Goal: Task Accomplishment & Management: Complete application form

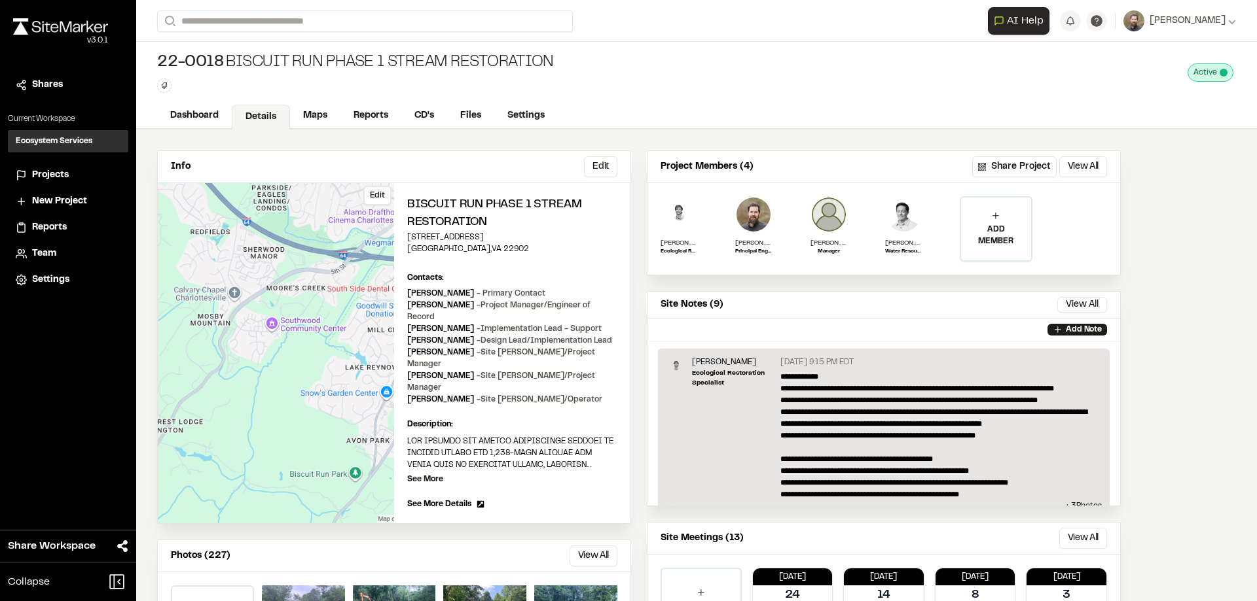
scroll to position [120, 0]
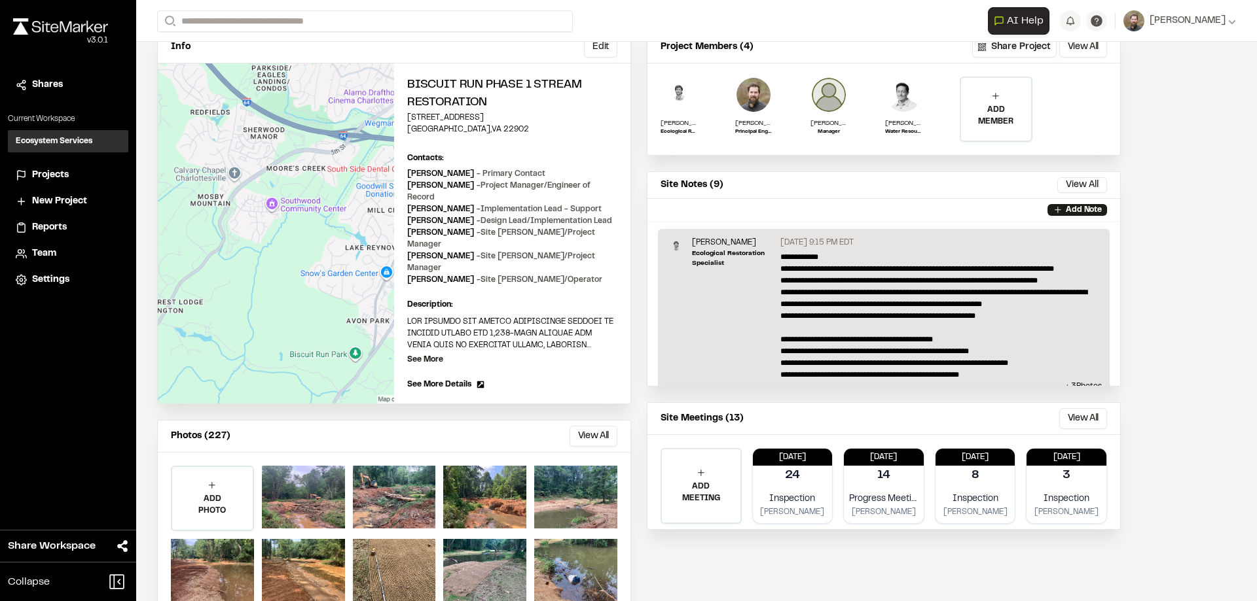
click at [61, 175] on span "Projects" at bounding box center [50, 175] width 37 height 14
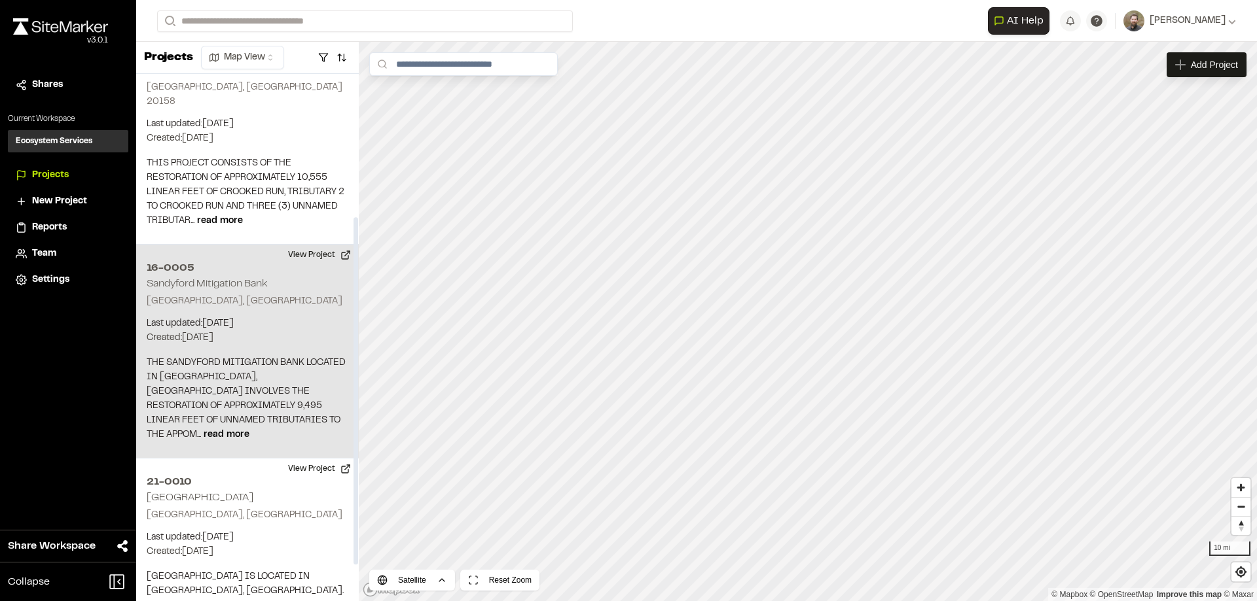
scroll to position [271, 0]
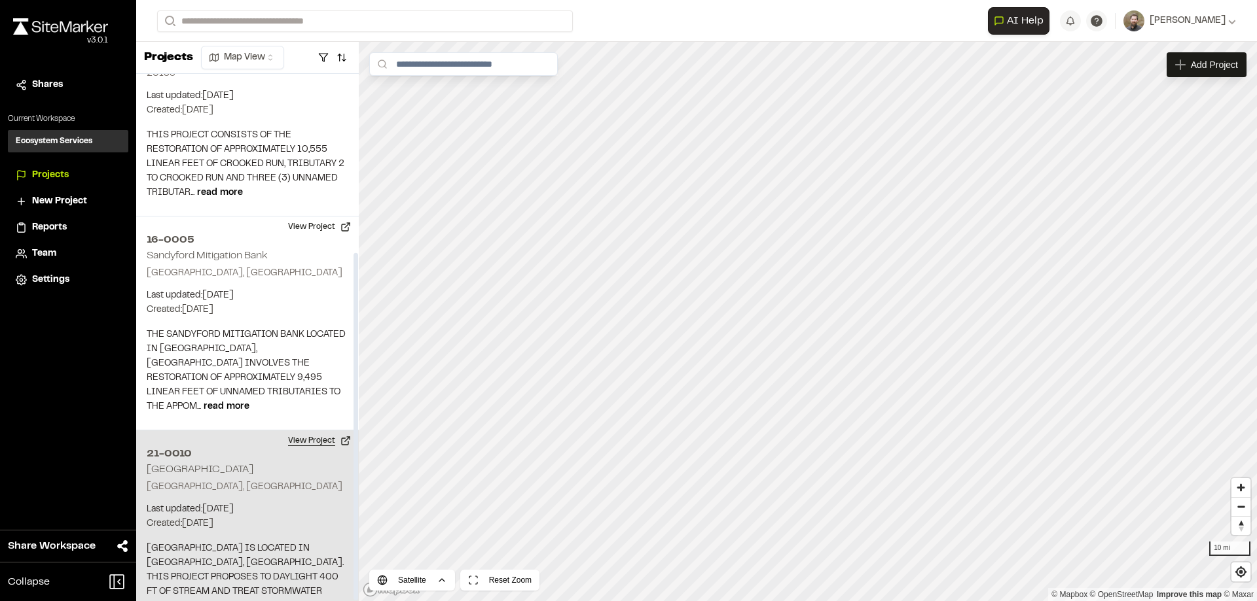
click at [322, 431] on button "View Project" at bounding box center [319, 441] width 79 height 21
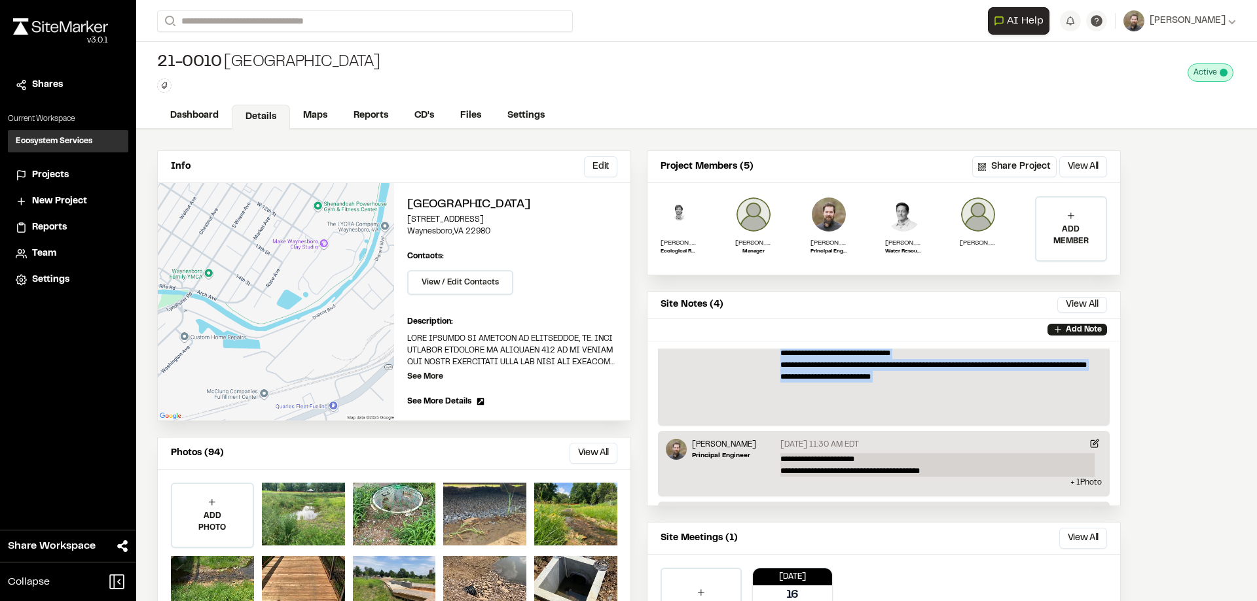
scroll to position [1020, 0]
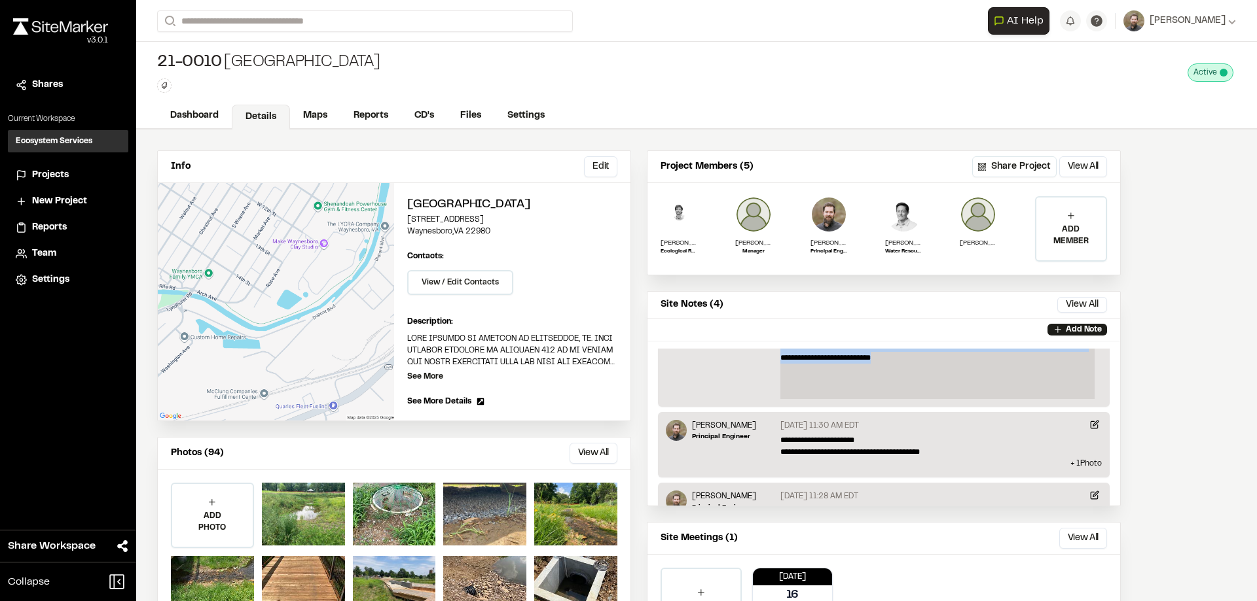
drag, startPoint x: 778, startPoint y: 375, endPoint x: 927, endPoint y: 385, distance: 148.9
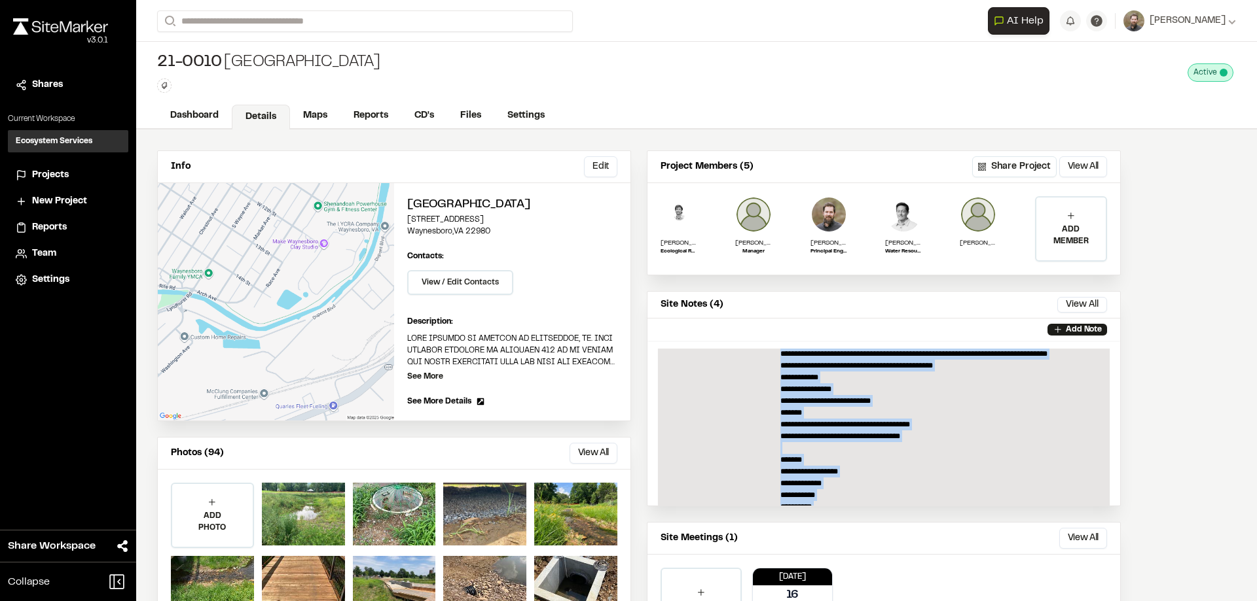
scroll to position [0, 0]
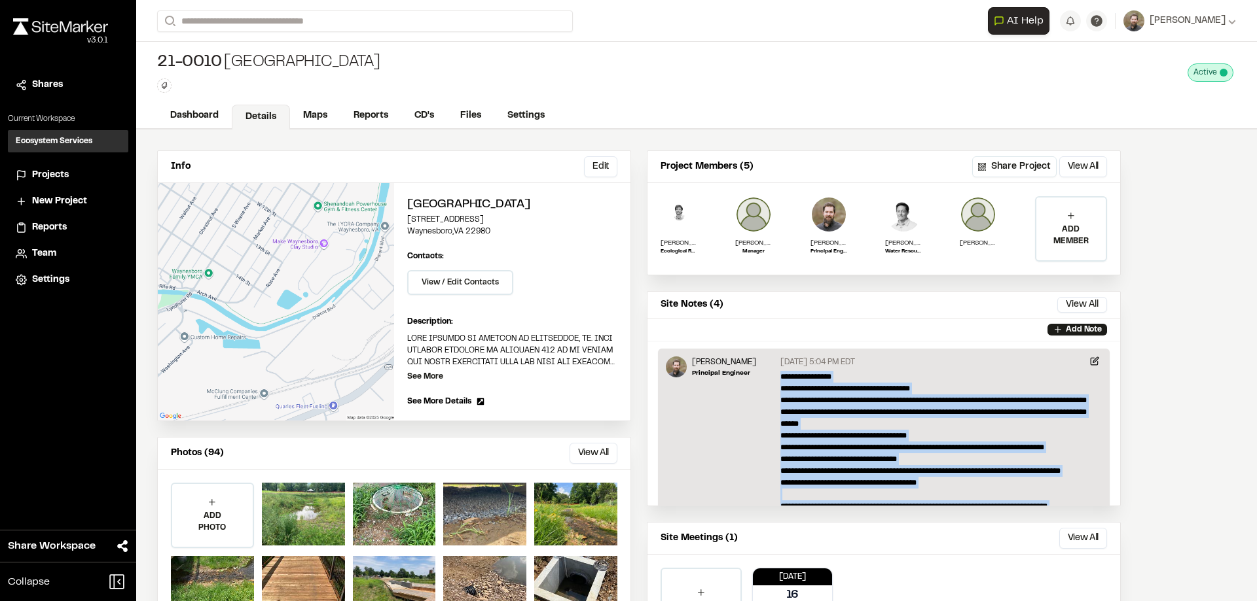
drag, startPoint x: 927, startPoint y: 381, endPoint x: 771, endPoint y: 380, distance: 155.8
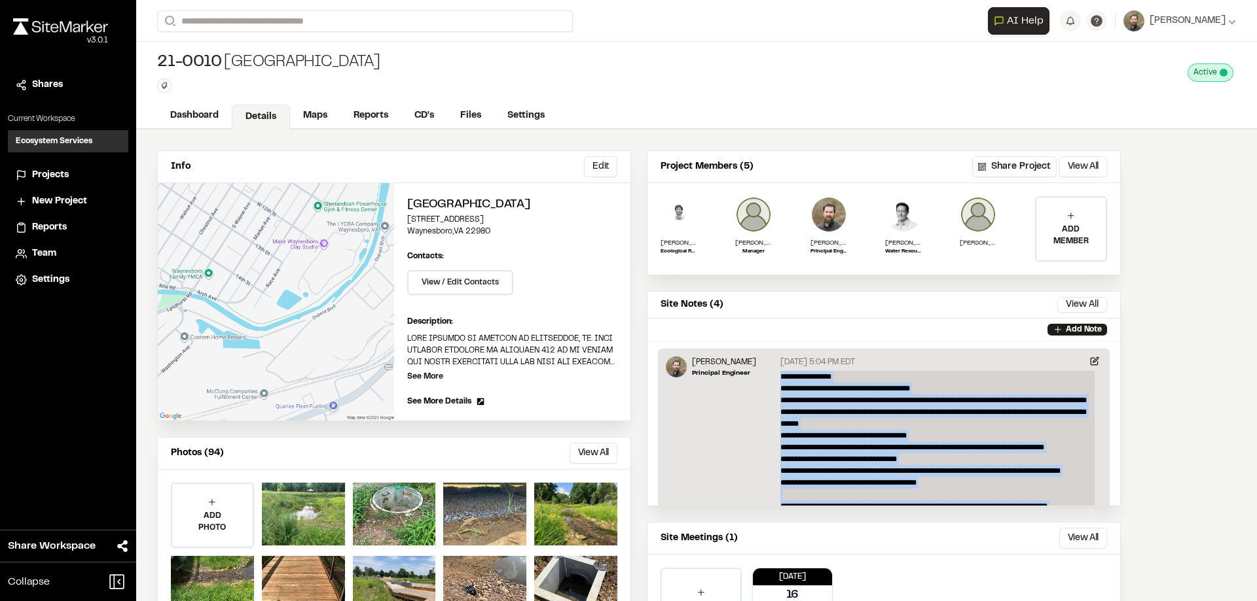
copy p "**********"
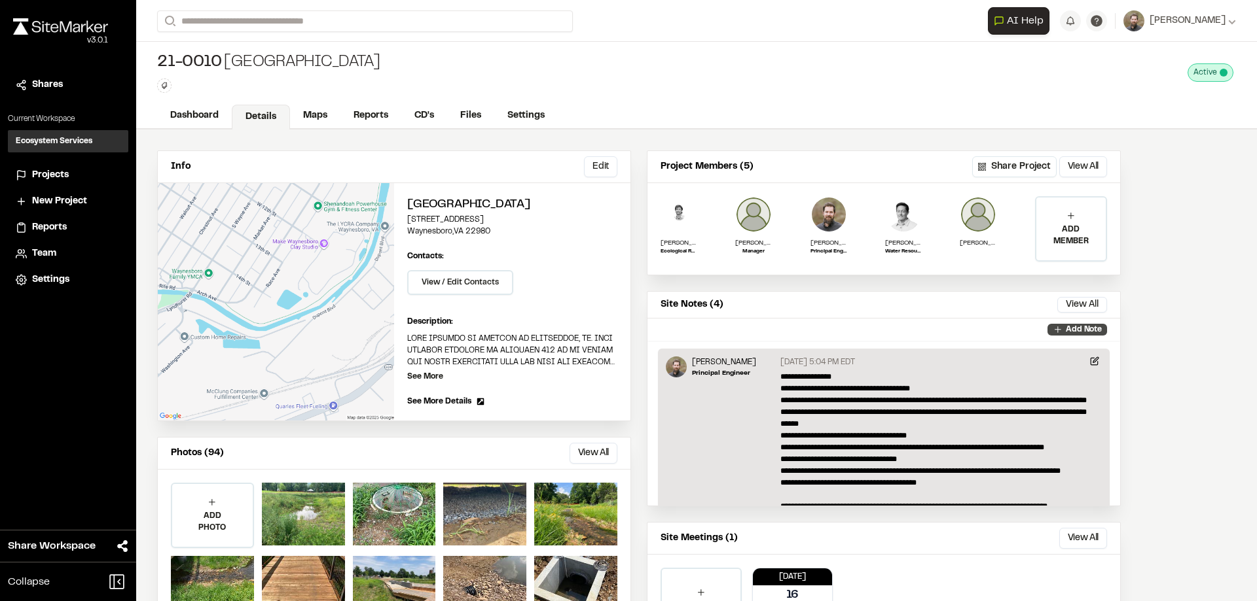
click at [1080, 330] on p "Add Note" at bounding box center [1083, 330] width 36 height 12
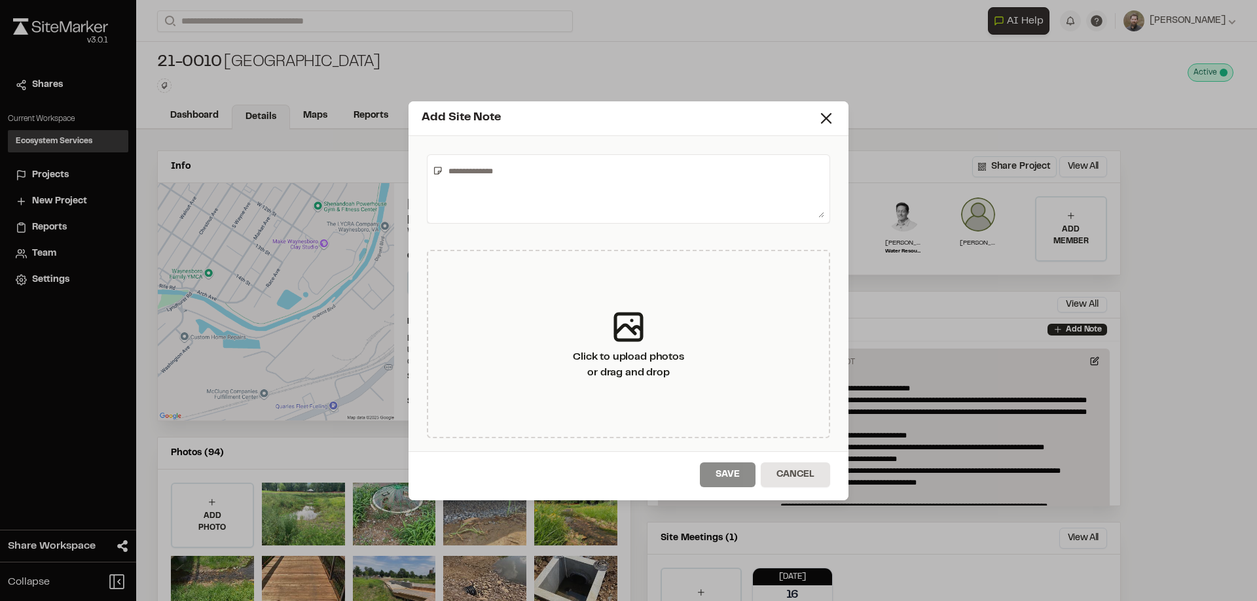
click at [491, 178] on textarea at bounding box center [633, 189] width 381 height 58
paste textarea "**********"
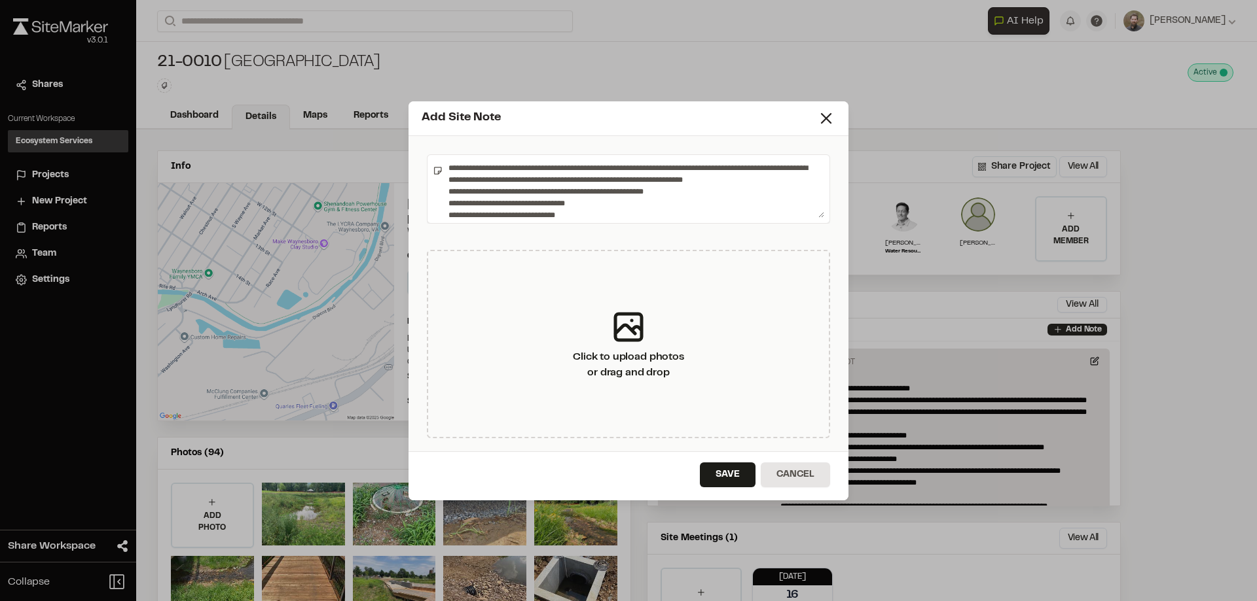
scroll to position [18, 0]
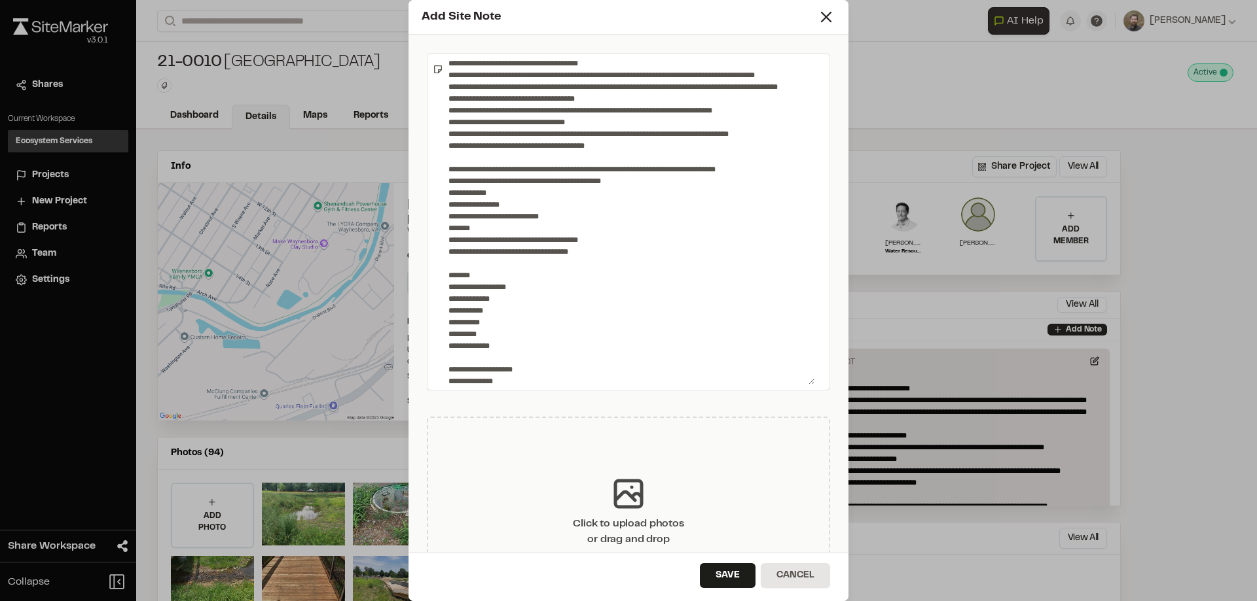
drag, startPoint x: 823, startPoint y: 217, endPoint x: 800, endPoint y: 486, distance: 269.9
click at [801, 487] on div "Click to upload photos or drag and drop" at bounding box center [628, 327] width 440 height 584
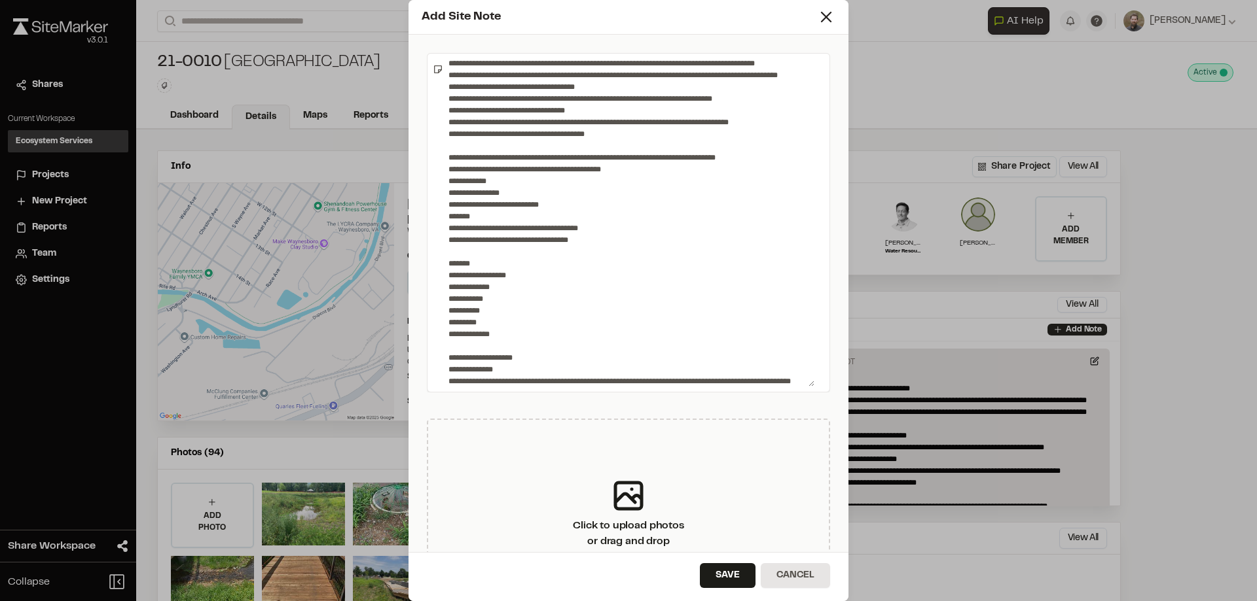
scroll to position [0, 0]
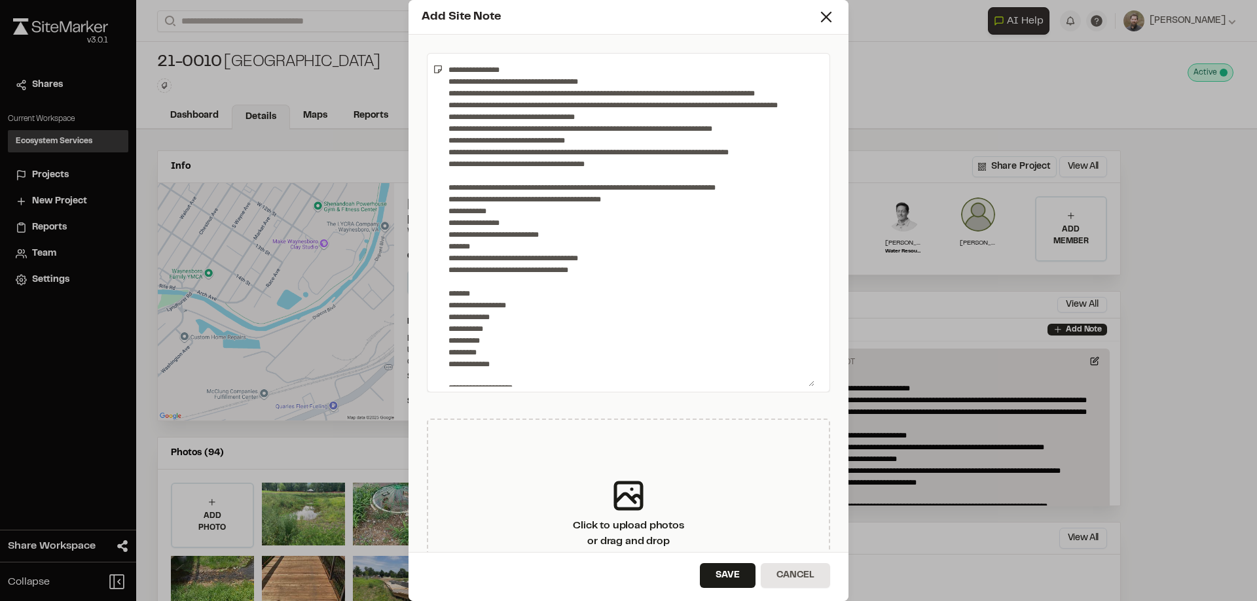
click at [551, 90] on textarea at bounding box center [628, 223] width 371 height 328
click at [524, 79] on textarea at bounding box center [628, 223] width 371 height 328
click at [605, 80] on textarea at bounding box center [628, 223] width 371 height 328
drag, startPoint x: 604, startPoint y: 160, endPoint x: 454, endPoint y: 80, distance: 170.4
click at [454, 80] on textarea at bounding box center [628, 223] width 371 height 328
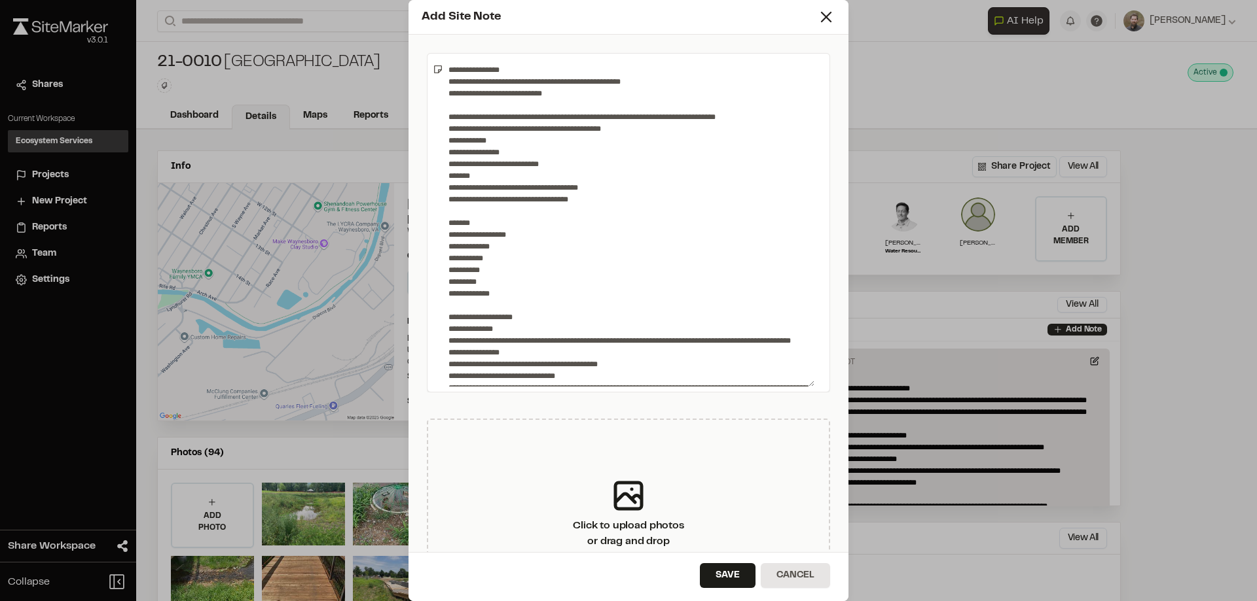
click at [475, 92] on textarea at bounding box center [628, 223] width 371 height 328
click at [481, 94] on textarea at bounding box center [628, 223] width 371 height 328
click at [552, 116] on textarea at bounding box center [628, 223] width 371 height 328
click at [602, 116] on textarea at bounding box center [628, 223] width 371 height 328
click at [461, 123] on textarea at bounding box center [628, 223] width 371 height 328
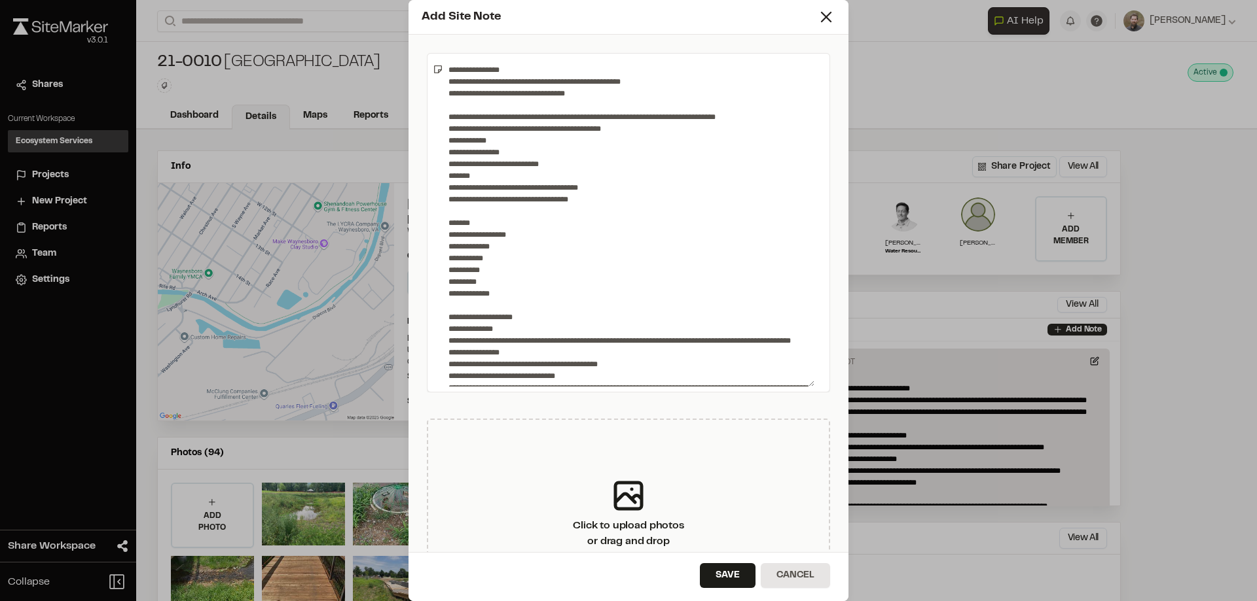
click at [569, 124] on textarea at bounding box center [628, 223] width 371 height 328
click at [484, 140] on textarea at bounding box center [628, 223] width 371 height 328
click at [502, 144] on textarea at bounding box center [628, 223] width 371 height 328
click at [536, 192] on textarea at bounding box center [628, 223] width 371 height 328
click at [565, 204] on textarea at bounding box center [628, 223] width 371 height 328
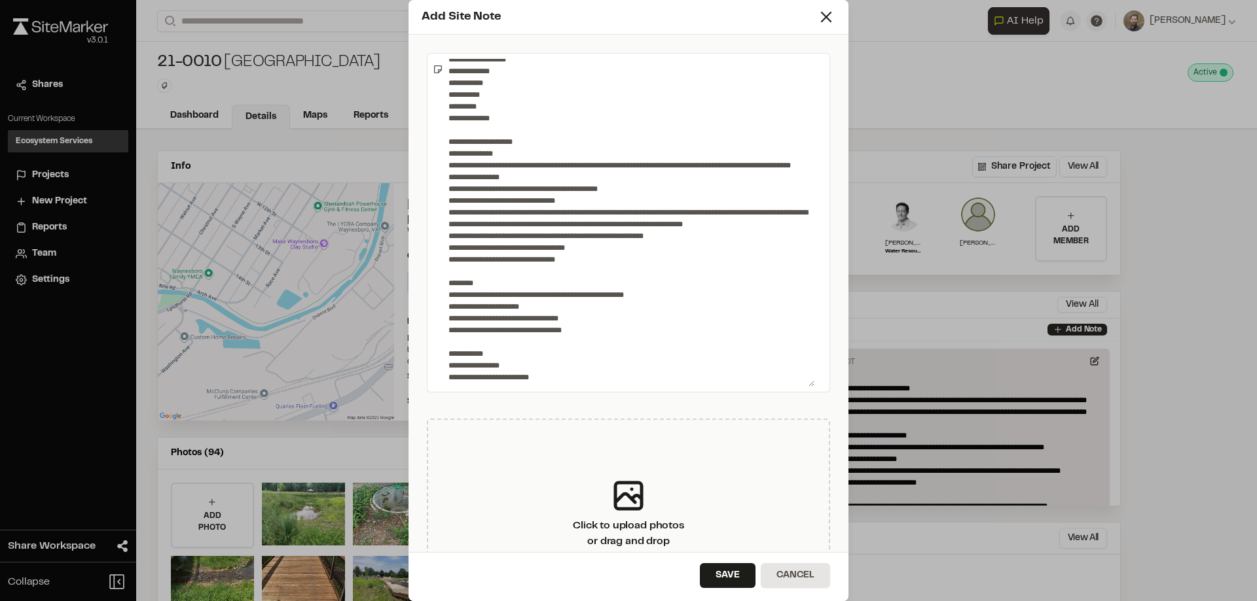
scroll to position [196, 0]
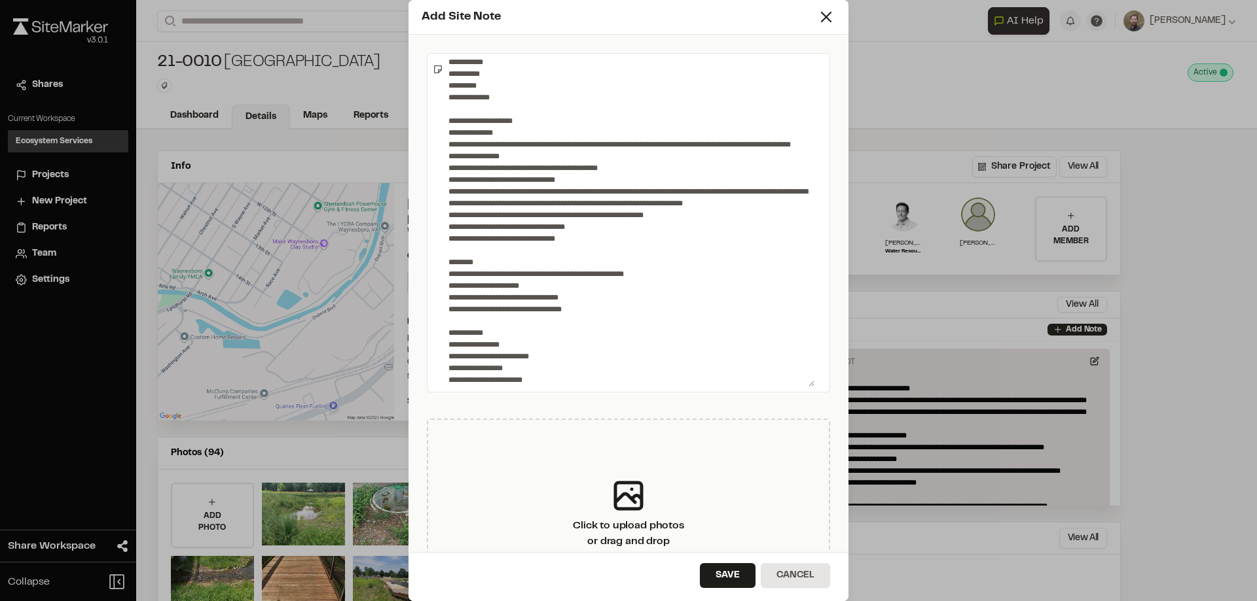
click at [455, 132] on textarea at bounding box center [628, 223] width 371 height 328
click at [573, 143] on textarea at bounding box center [628, 223] width 371 height 328
drag, startPoint x: 536, startPoint y: 143, endPoint x: 524, endPoint y: 141, distance: 12.1
click at [524, 141] on textarea at bounding box center [628, 223] width 371 height 328
click at [505, 153] on textarea at bounding box center [628, 223] width 371 height 328
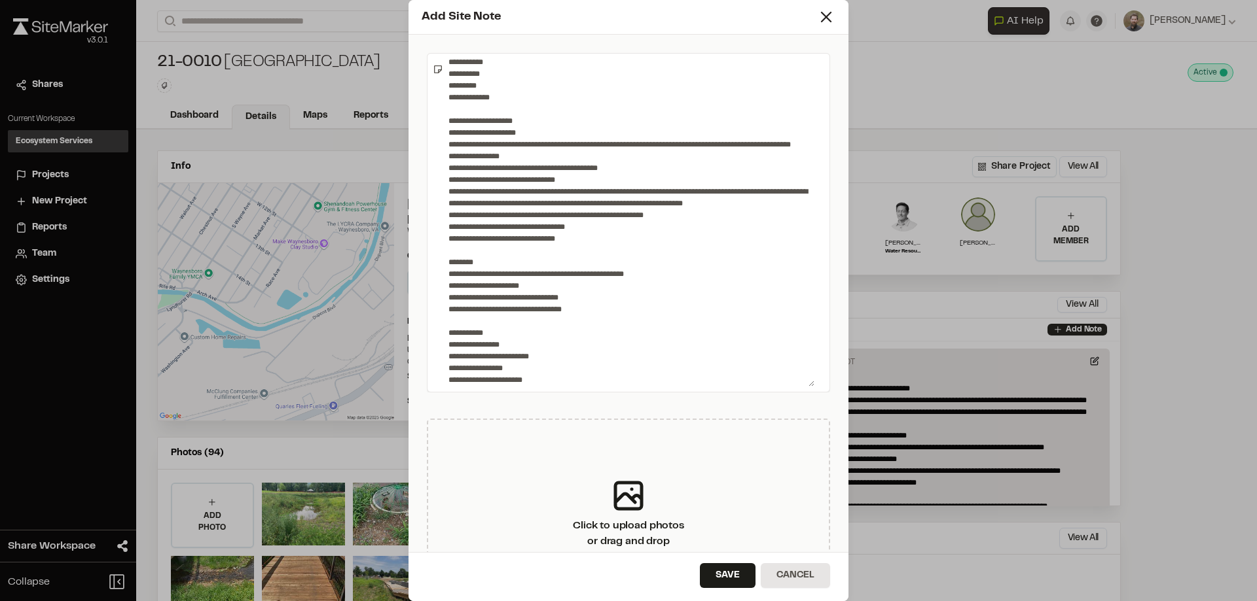
click at [508, 166] on textarea at bounding box center [628, 223] width 371 height 328
click at [614, 168] on textarea at bounding box center [628, 223] width 371 height 328
click at [453, 179] on textarea at bounding box center [628, 223] width 371 height 328
click at [571, 181] on textarea at bounding box center [628, 223] width 371 height 328
click at [480, 193] on textarea at bounding box center [628, 223] width 371 height 328
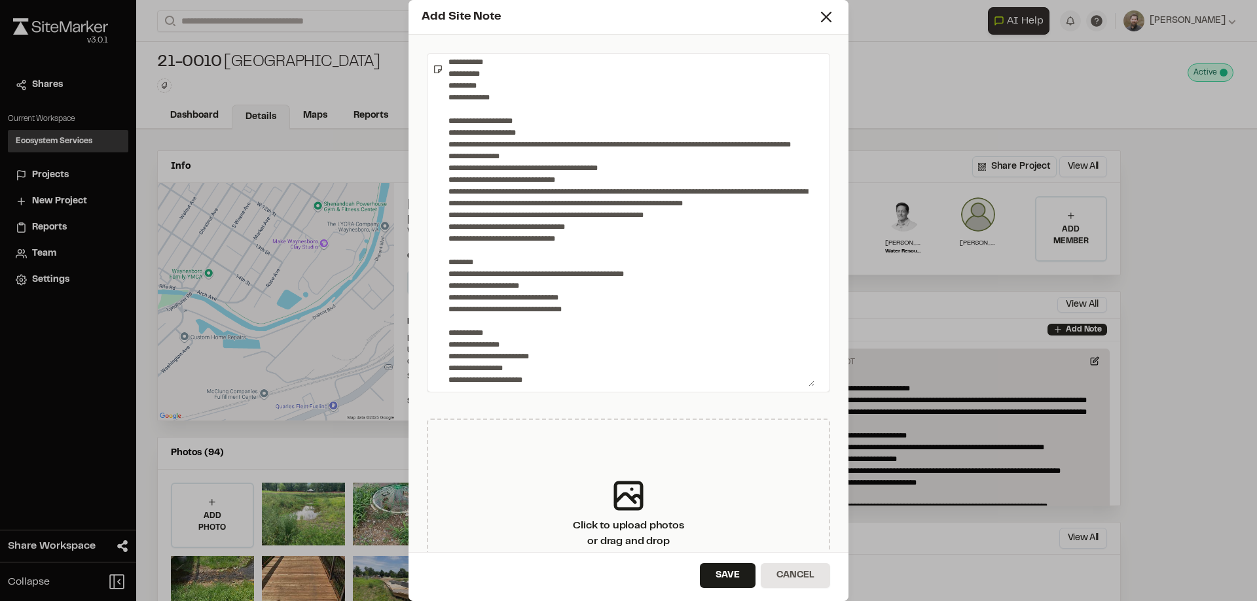
click at [632, 188] on textarea at bounding box center [628, 223] width 371 height 328
click at [499, 201] on textarea at bounding box center [628, 223] width 371 height 328
click at [507, 222] on textarea at bounding box center [628, 223] width 371 height 328
click at [556, 230] on textarea at bounding box center [628, 223] width 371 height 328
click at [584, 229] on textarea at bounding box center [628, 223] width 371 height 328
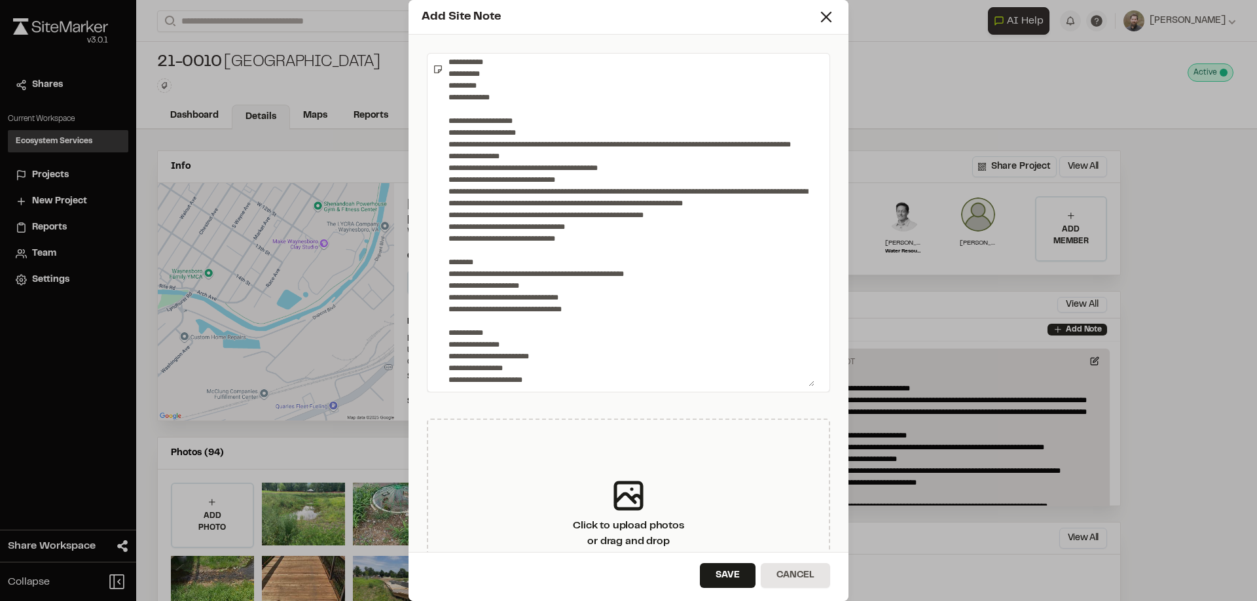
click at [503, 278] on textarea at bounding box center [628, 223] width 371 height 328
click at [488, 288] on textarea at bounding box center [628, 223] width 371 height 328
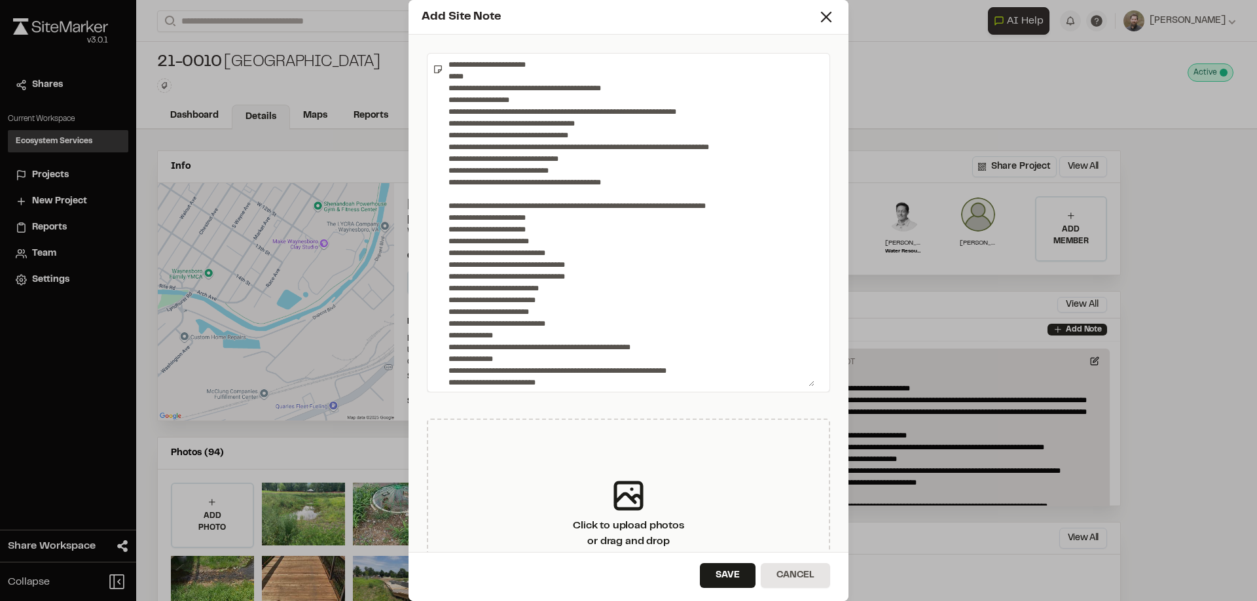
scroll to position [601, 0]
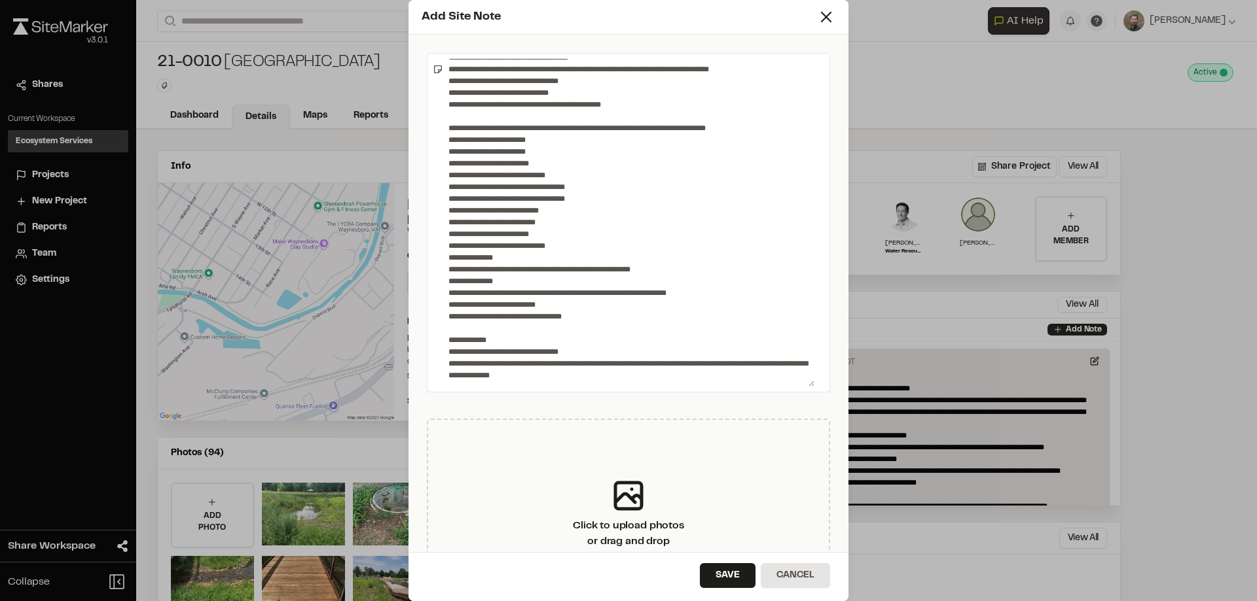
click at [581, 365] on textarea at bounding box center [628, 223] width 371 height 328
click at [643, 365] on textarea at bounding box center [628, 223] width 371 height 328
click at [731, 363] on textarea at bounding box center [628, 223] width 371 height 328
drag, startPoint x: 564, startPoint y: 378, endPoint x: 429, endPoint y: 362, distance: 135.7
click at [429, 362] on div at bounding box center [628, 223] width 403 height 340
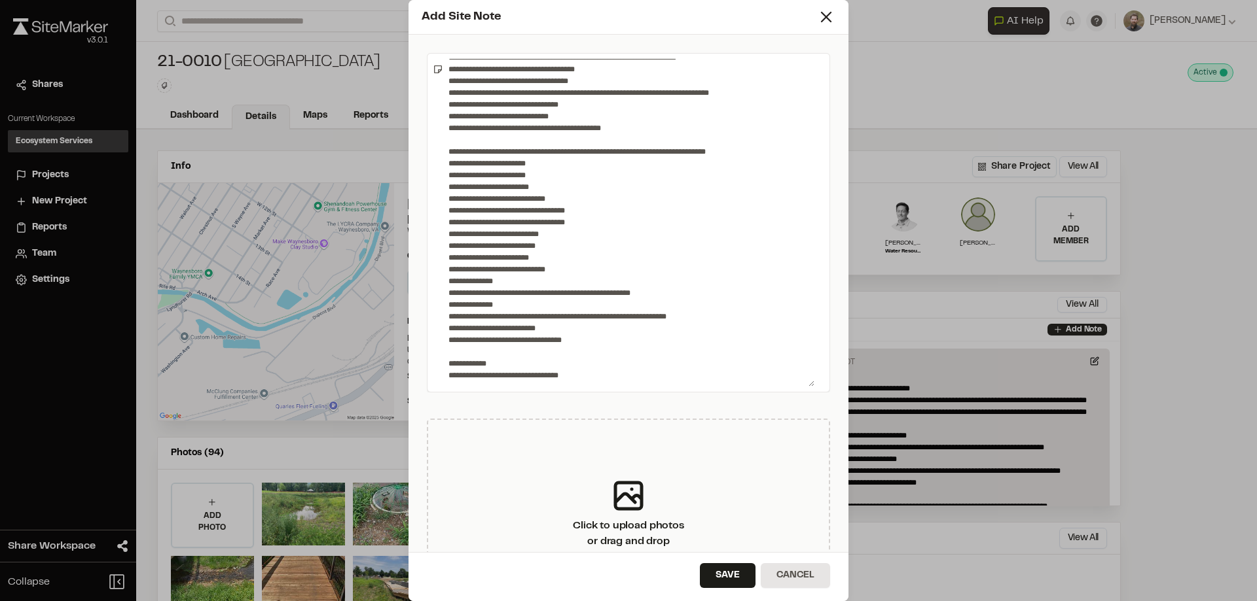
scroll to position [578, 0]
click at [531, 340] on textarea at bounding box center [628, 223] width 371 height 328
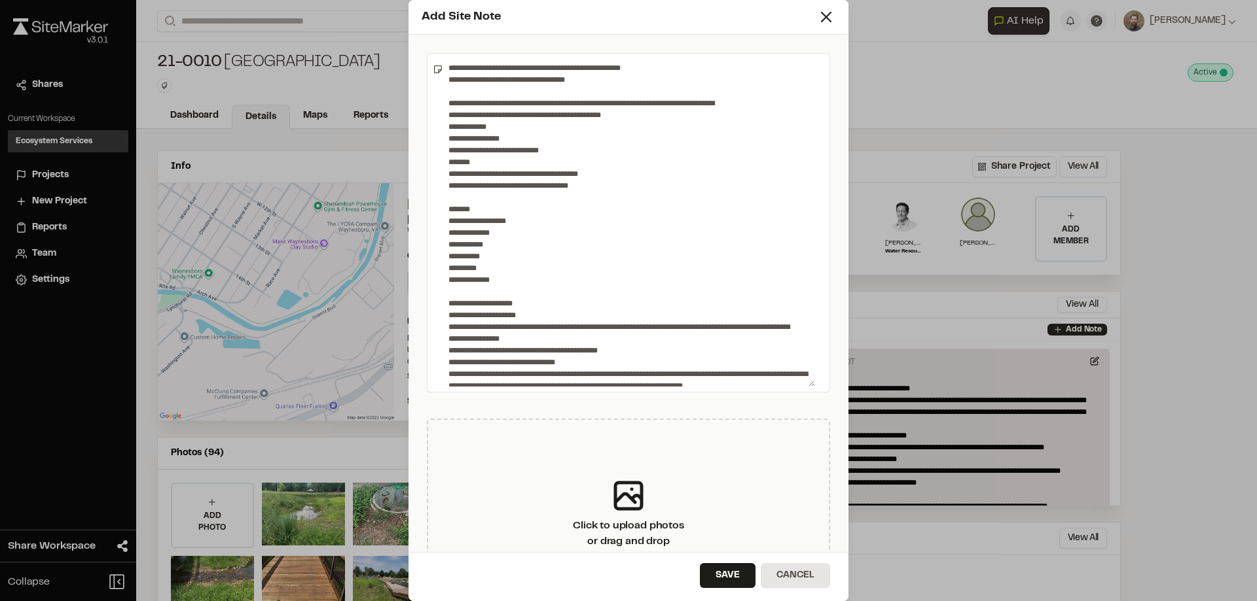
scroll to position [0, 0]
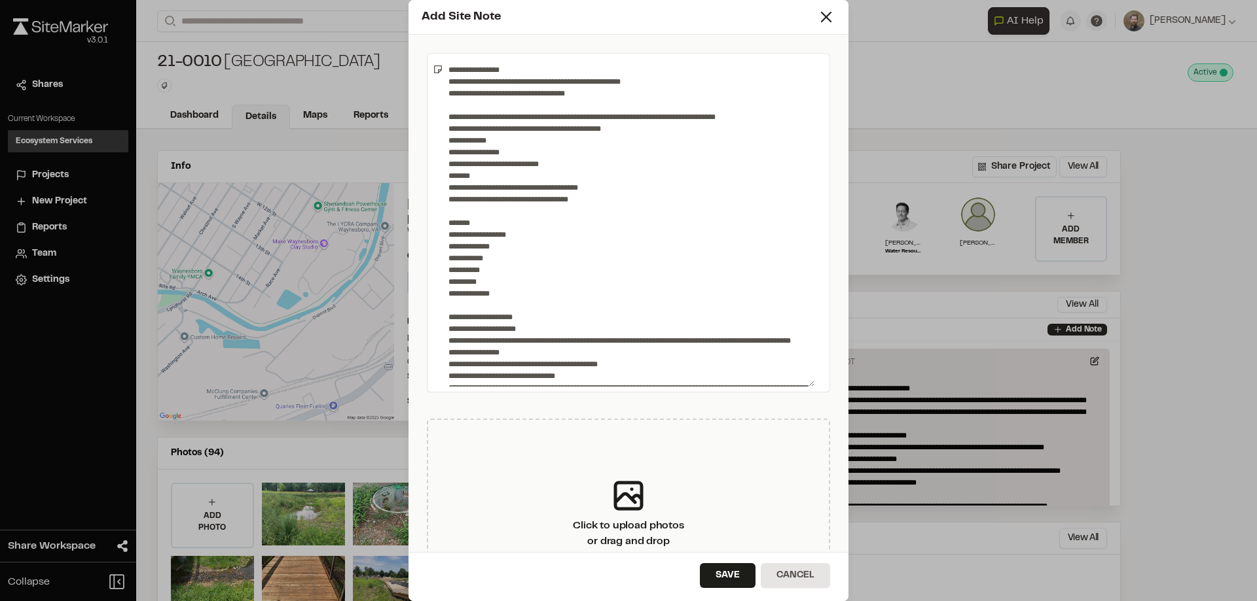
click at [454, 106] on textarea at bounding box center [628, 223] width 371 height 328
click at [594, 92] on textarea at bounding box center [628, 223] width 371 height 328
click at [592, 92] on textarea at bounding box center [628, 223] width 371 height 328
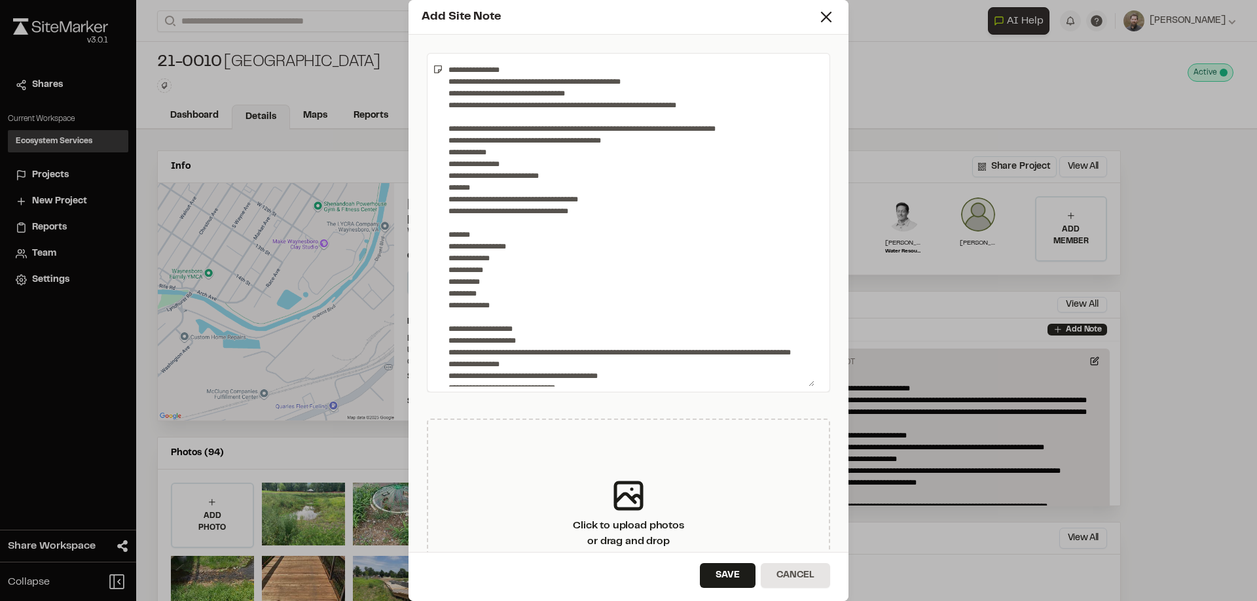
click at [733, 103] on textarea at bounding box center [628, 223] width 371 height 328
click at [656, 81] on textarea at bounding box center [628, 223] width 371 height 328
drag, startPoint x: 633, startPoint y: 79, endPoint x: 727, endPoint y: 152, distance: 119.3
click at [637, 81] on textarea at bounding box center [628, 223] width 371 height 328
click at [736, 116] on textarea at bounding box center [628, 223] width 371 height 328
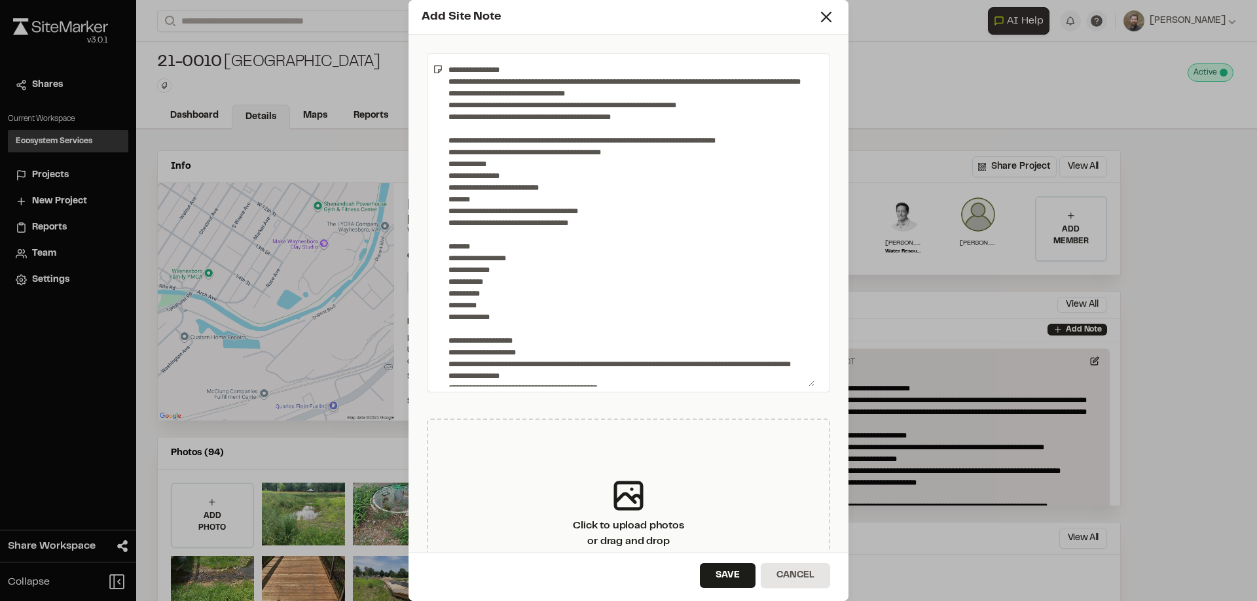
click at [653, 127] on textarea at bounding box center [628, 223] width 371 height 328
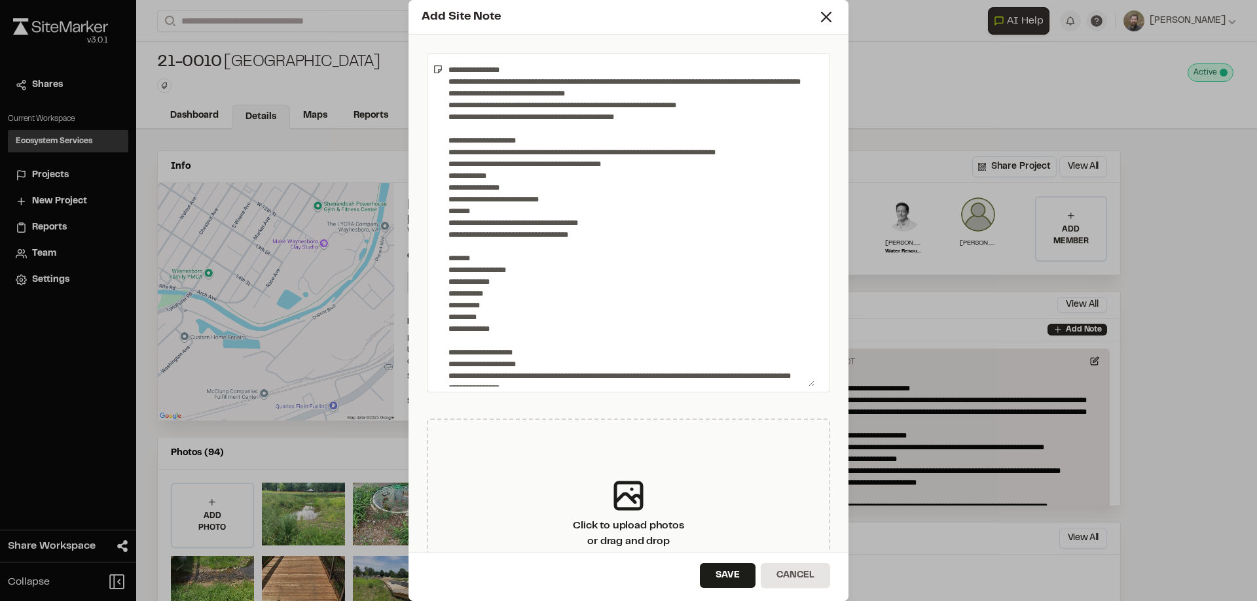
click at [464, 167] on textarea at bounding box center [628, 223] width 371 height 328
click at [612, 167] on textarea at bounding box center [628, 223] width 371 height 328
drag, startPoint x: 458, startPoint y: 171, endPoint x: 471, endPoint y: 173, distance: 13.2
click at [458, 171] on textarea at bounding box center [628, 223] width 371 height 328
click at [469, 189] on textarea at bounding box center [628, 223] width 371 height 328
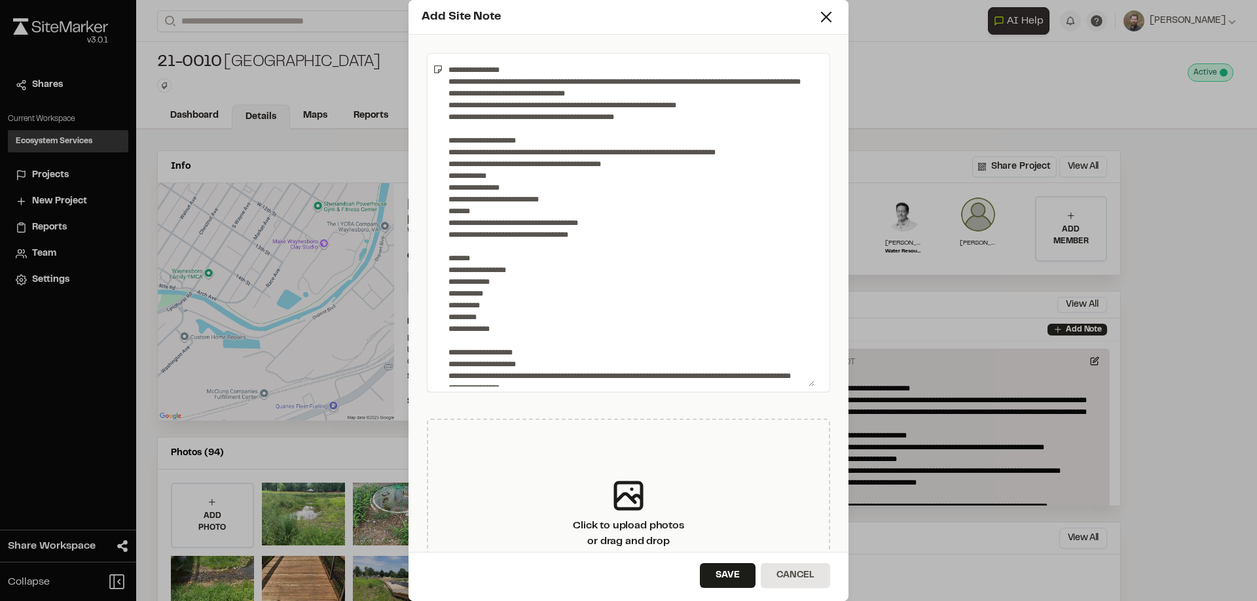
click at [505, 185] on textarea at bounding box center [628, 223] width 371 height 328
click at [451, 210] on textarea at bounding box center [628, 223] width 371 height 328
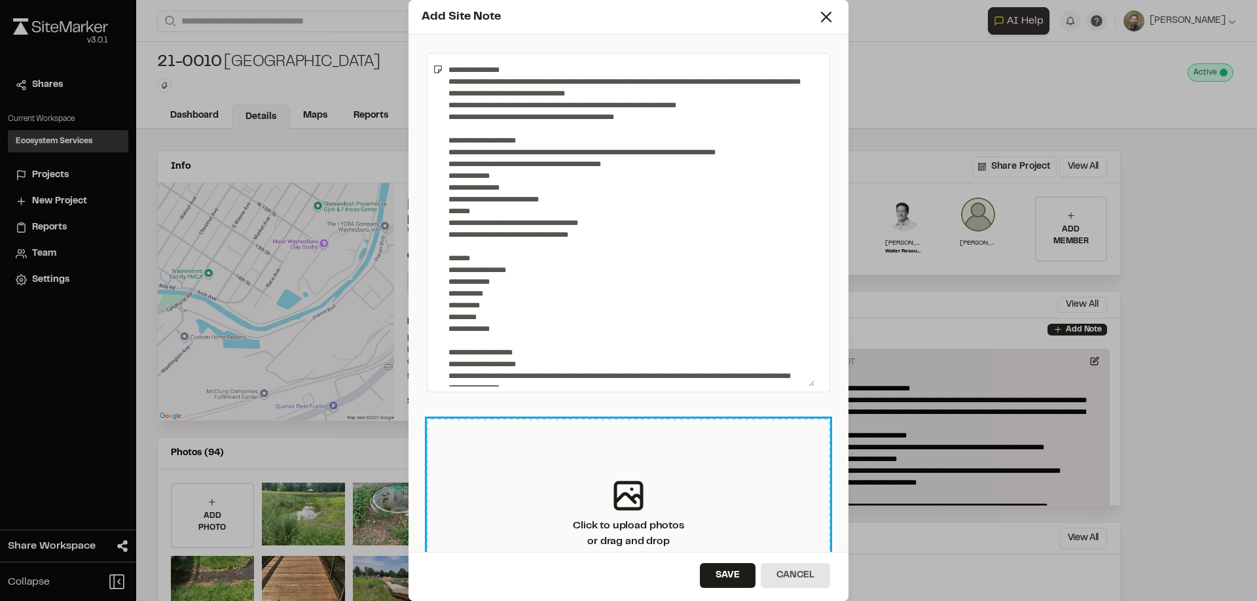
scroll to position [6, 0]
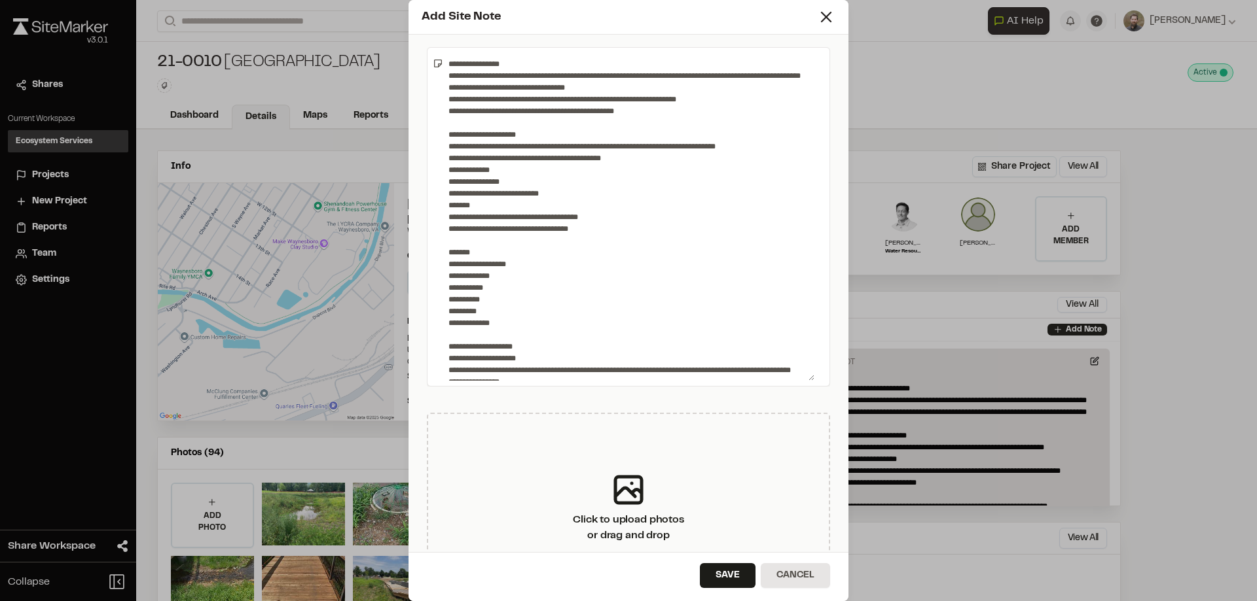
click at [471, 202] on textarea at bounding box center [628, 217] width 371 height 328
click at [454, 204] on textarea at bounding box center [628, 217] width 371 height 328
click at [444, 204] on textarea at bounding box center [628, 217] width 371 height 328
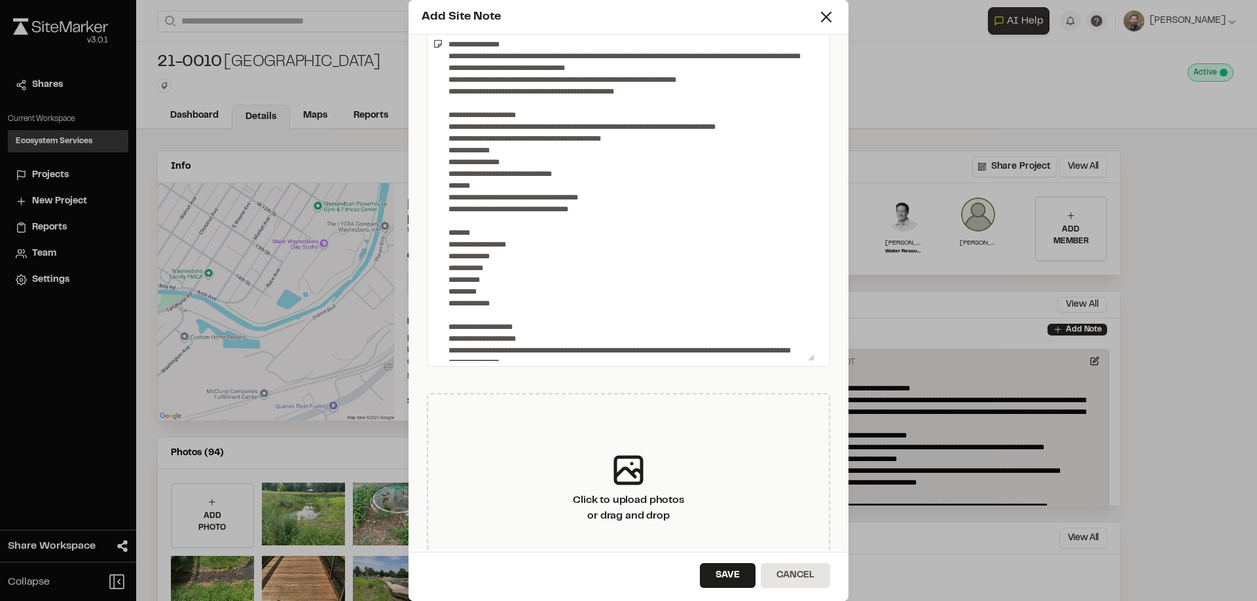
scroll to position [0, 0]
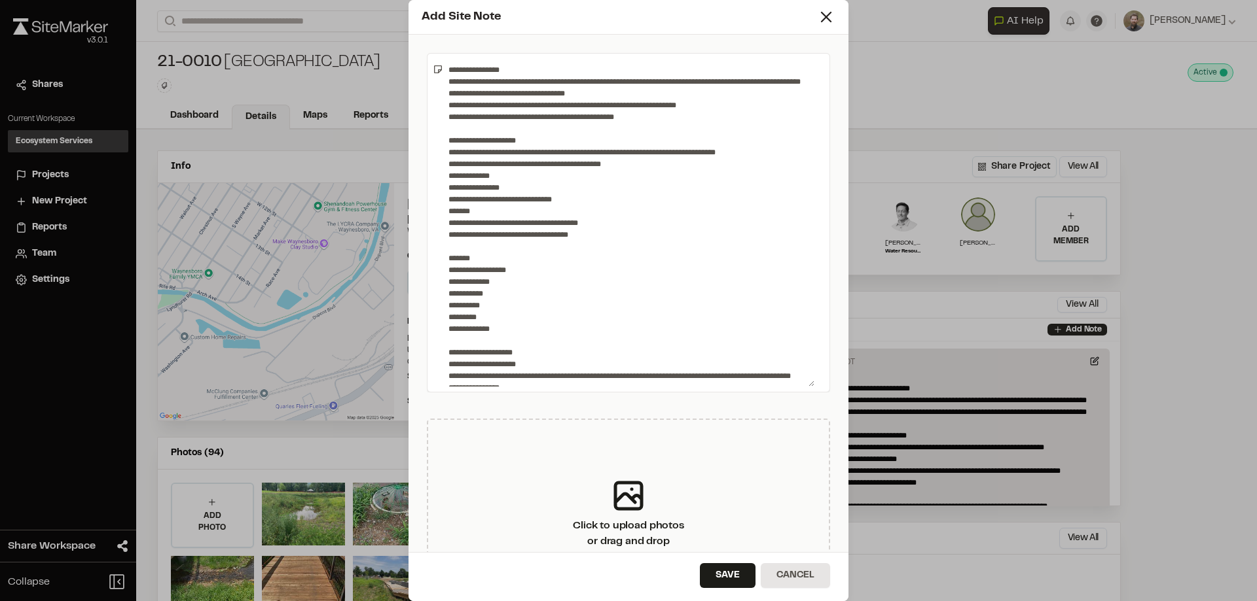
click at [651, 130] on textarea at bounding box center [628, 223] width 371 height 328
drag, startPoint x: 710, startPoint y: 116, endPoint x: 613, endPoint y: 120, distance: 96.9
click at [613, 120] on textarea at bounding box center [628, 223] width 371 height 328
click at [538, 145] on textarea at bounding box center [628, 223] width 371 height 328
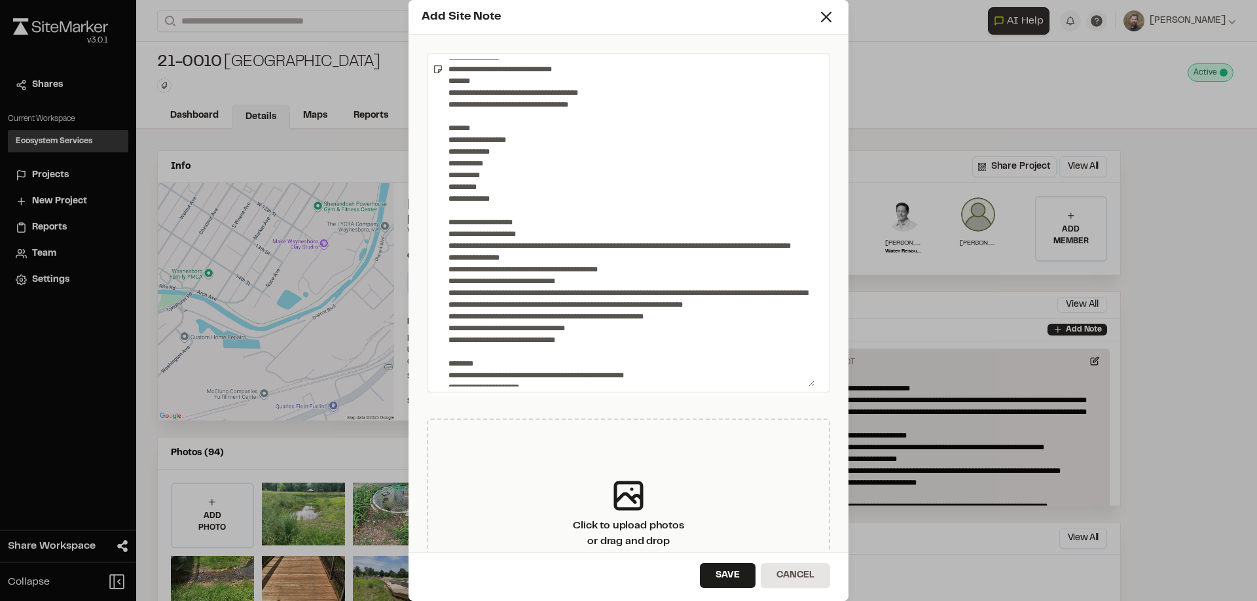
scroll to position [131, 0]
click at [499, 255] on textarea at bounding box center [628, 223] width 371 height 328
drag, startPoint x: 512, startPoint y: 268, endPoint x: 430, endPoint y: 264, distance: 82.6
click at [430, 264] on div at bounding box center [628, 223] width 403 height 340
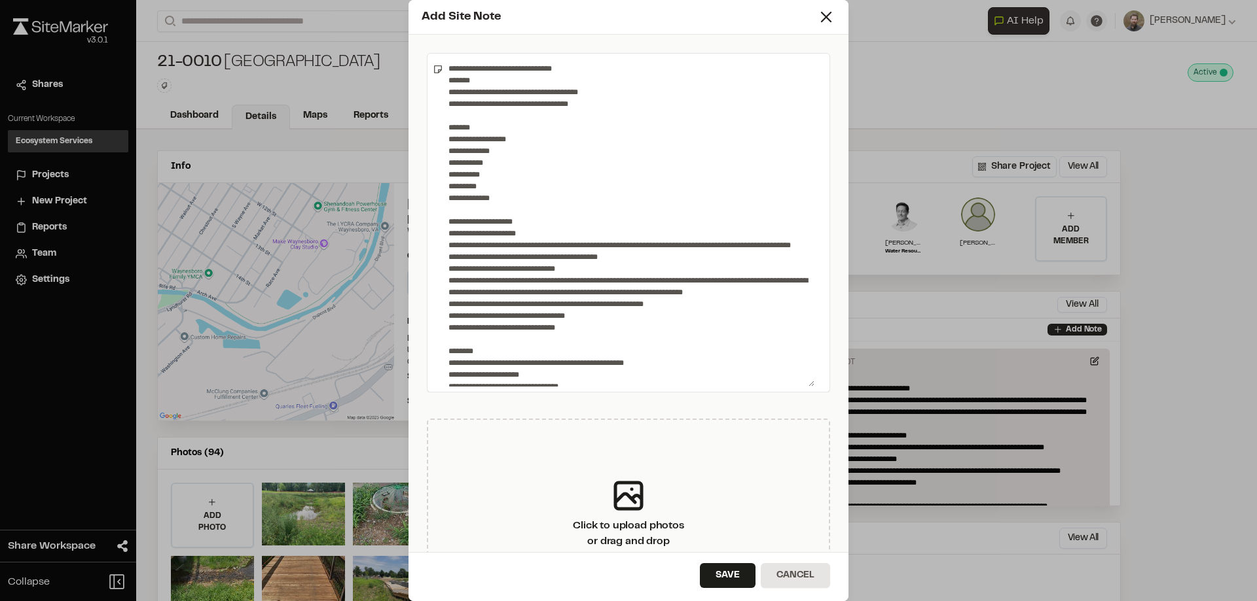
click at [505, 269] on textarea at bounding box center [628, 223] width 371 height 328
click at [618, 267] on textarea at bounding box center [628, 223] width 371 height 328
click at [613, 268] on textarea at bounding box center [628, 223] width 371 height 328
click at [518, 279] on textarea at bounding box center [628, 223] width 371 height 328
click at [571, 280] on textarea at bounding box center [628, 223] width 371 height 328
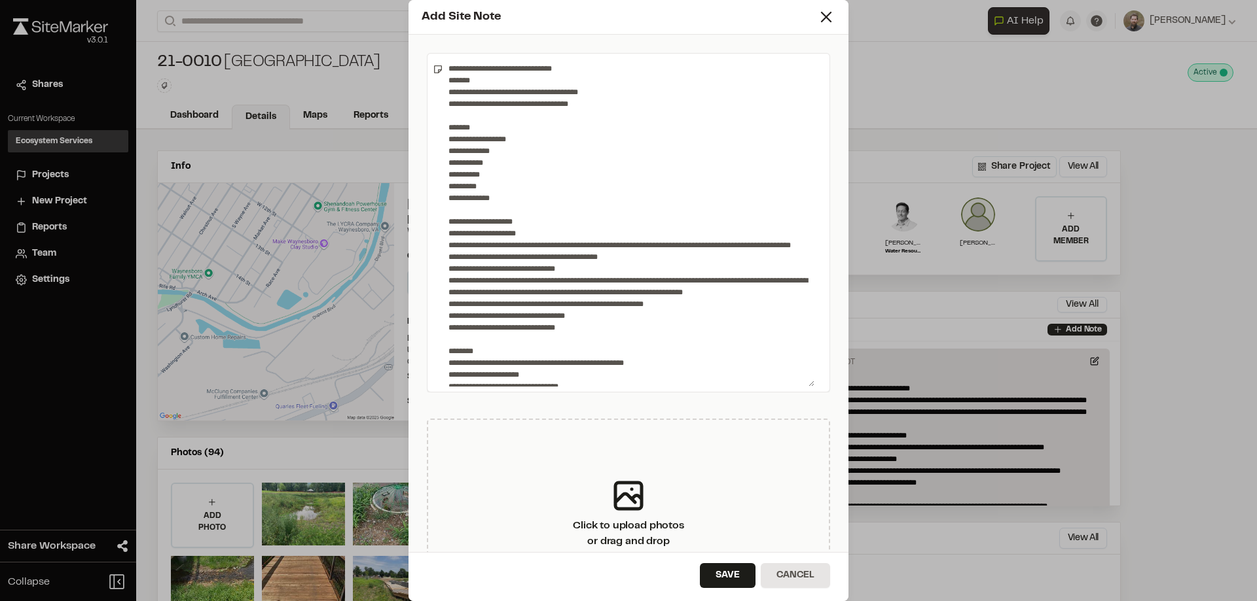
click at [581, 272] on textarea at bounding box center [628, 223] width 371 height 328
click at [578, 276] on textarea at bounding box center [628, 223] width 371 height 328
click at [506, 293] on textarea at bounding box center [628, 223] width 371 height 328
click at [471, 294] on textarea at bounding box center [628, 223] width 371 height 328
click at [534, 298] on textarea at bounding box center [628, 223] width 371 height 328
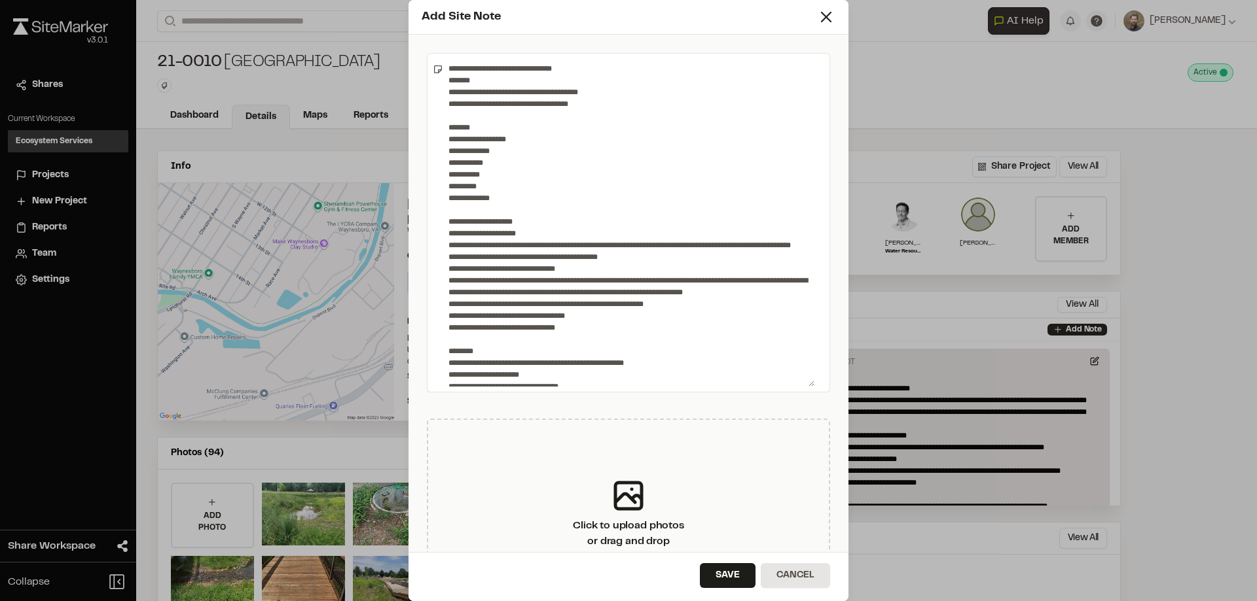
drag, startPoint x: 795, startPoint y: 292, endPoint x: 577, endPoint y: 297, distance: 218.6
click at [577, 297] on textarea at bounding box center [628, 223] width 371 height 328
drag, startPoint x: 744, startPoint y: 302, endPoint x: 440, endPoint y: 291, distance: 303.9
click at [440, 291] on div at bounding box center [628, 223] width 403 height 340
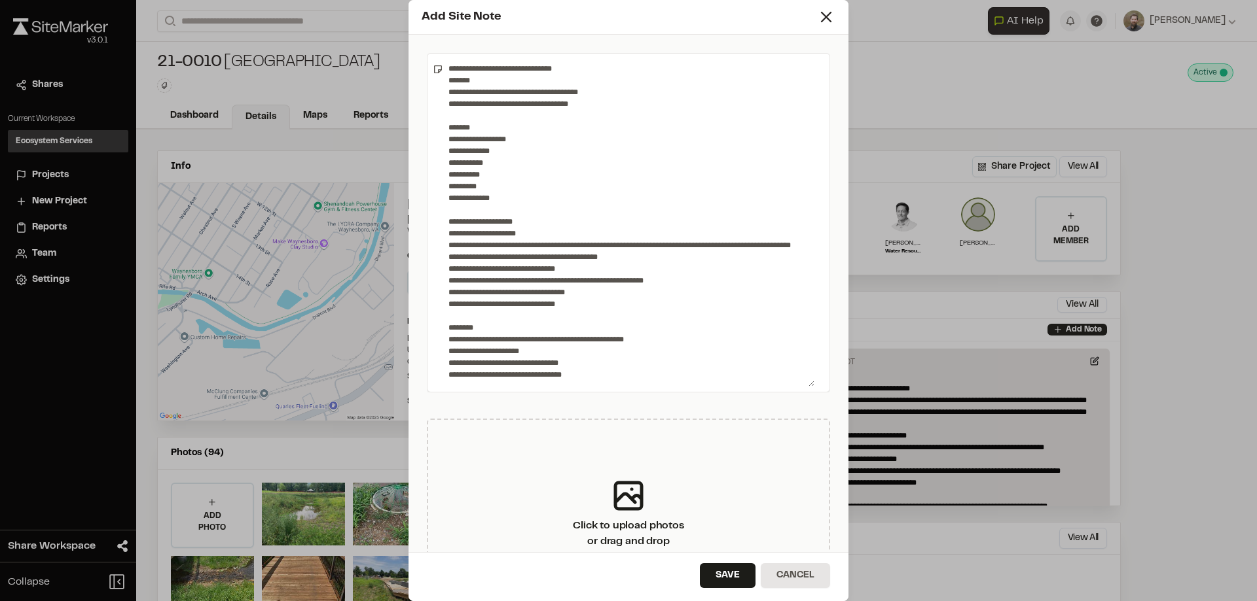
click at [629, 289] on textarea at bounding box center [628, 223] width 371 height 328
drag, startPoint x: 488, startPoint y: 287, endPoint x: 515, endPoint y: 287, distance: 26.8
click at [490, 287] on textarea at bounding box center [628, 223] width 371 height 328
drag, startPoint x: 685, startPoint y: 293, endPoint x: 430, endPoint y: 288, distance: 254.6
click at [430, 288] on div at bounding box center [628, 223] width 403 height 340
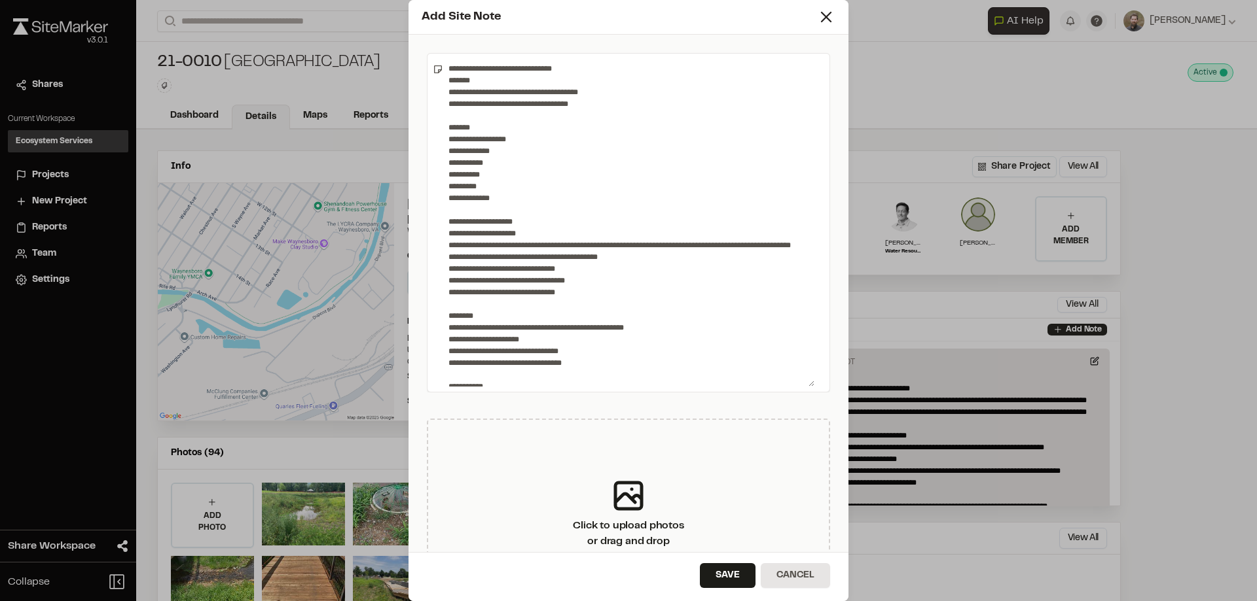
drag, startPoint x: 586, startPoint y: 291, endPoint x: 432, endPoint y: 291, distance: 154.4
click at [432, 291] on div at bounding box center [628, 223] width 403 height 340
drag, startPoint x: 588, startPoint y: 293, endPoint x: 436, endPoint y: 295, distance: 152.5
click at [436, 295] on div at bounding box center [628, 223] width 403 height 340
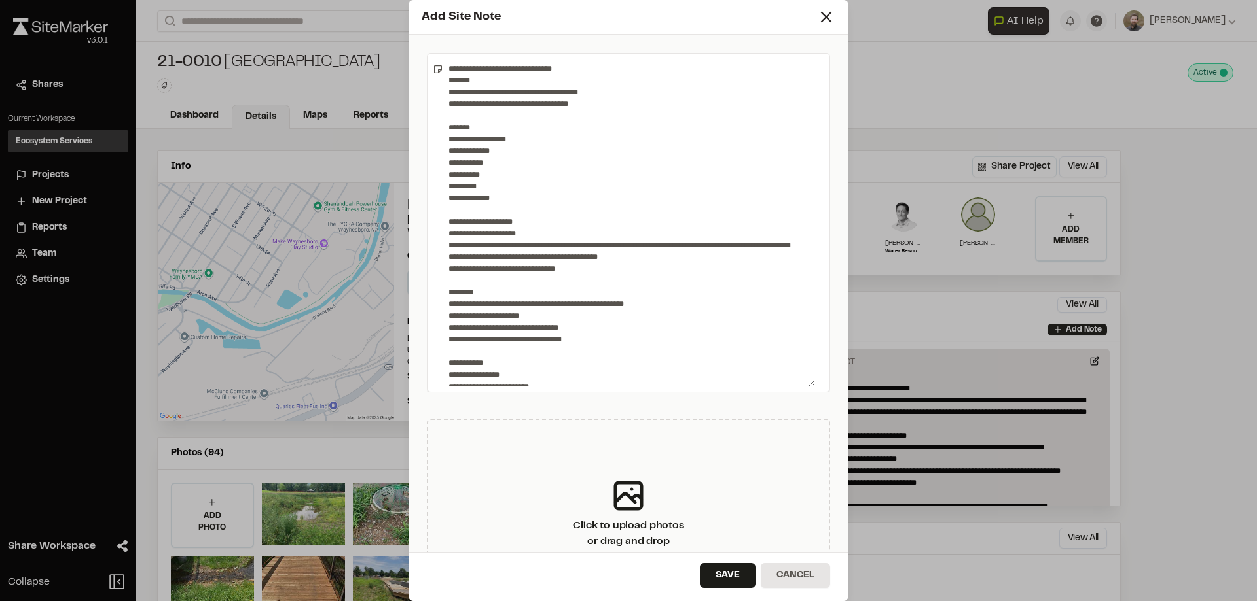
click at [571, 278] on textarea at bounding box center [628, 223] width 371 height 328
click at [509, 241] on textarea at bounding box center [628, 223] width 371 height 328
click at [530, 243] on textarea at bounding box center [628, 223] width 371 height 328
click at [501, 245] on textarea at bounding box center [628, 223] width 371 height 328
click at [536, 245] on textarea at bounding box center [628, 223] width 371 height 328
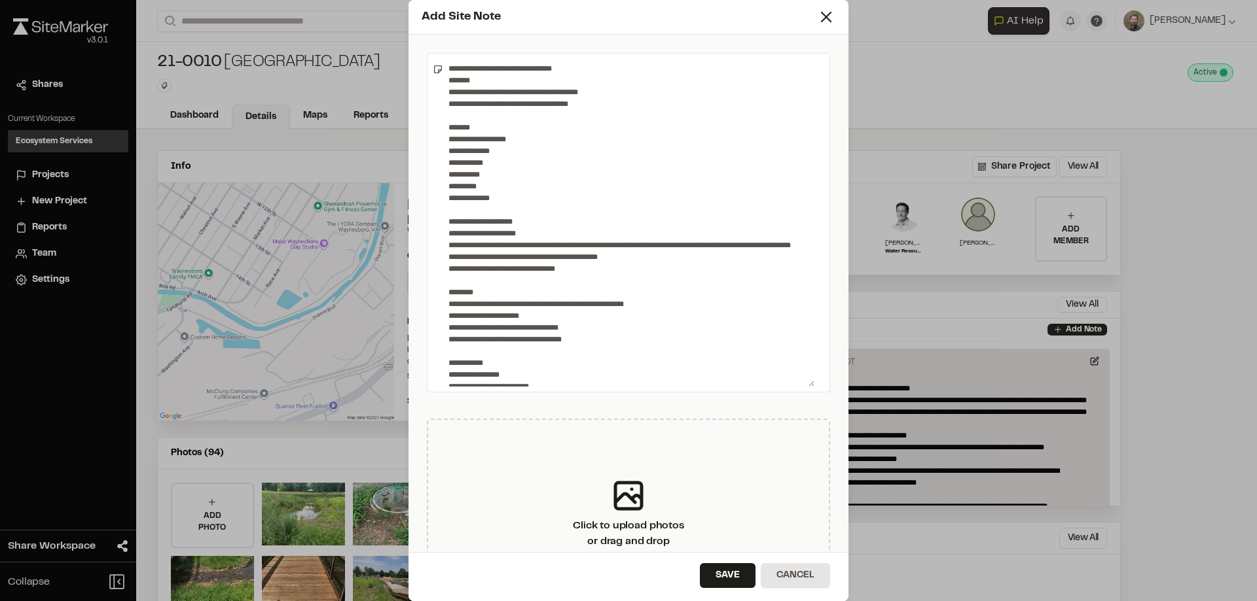
drag, startPoint x: 532, startPoint y: 242, endPoint x: 423, endPoint y: 241, distance: 108.6
click at [423, 241] on div "Click to upload photos or drag and drop" at bounding box center [628, 328] width 440 height 586
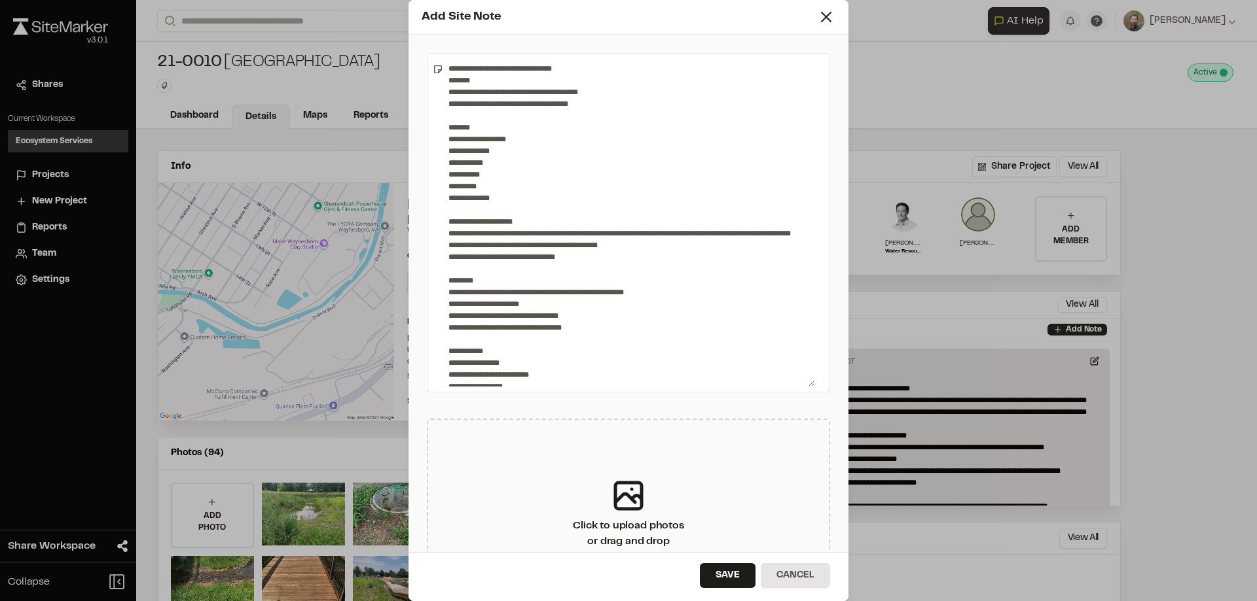
click at [511, 253] on textarea at bounding box center [628, 223] width 371 height 328
click at [546, 259] on textarea at bounding box center [628, 223] width 371 height 328
click at [635, 252] on textarea at bounding box center [628, 223] width 371 height 328
click at [481, 267] on textarea at bounding box center [628, 223] width 371 height 328
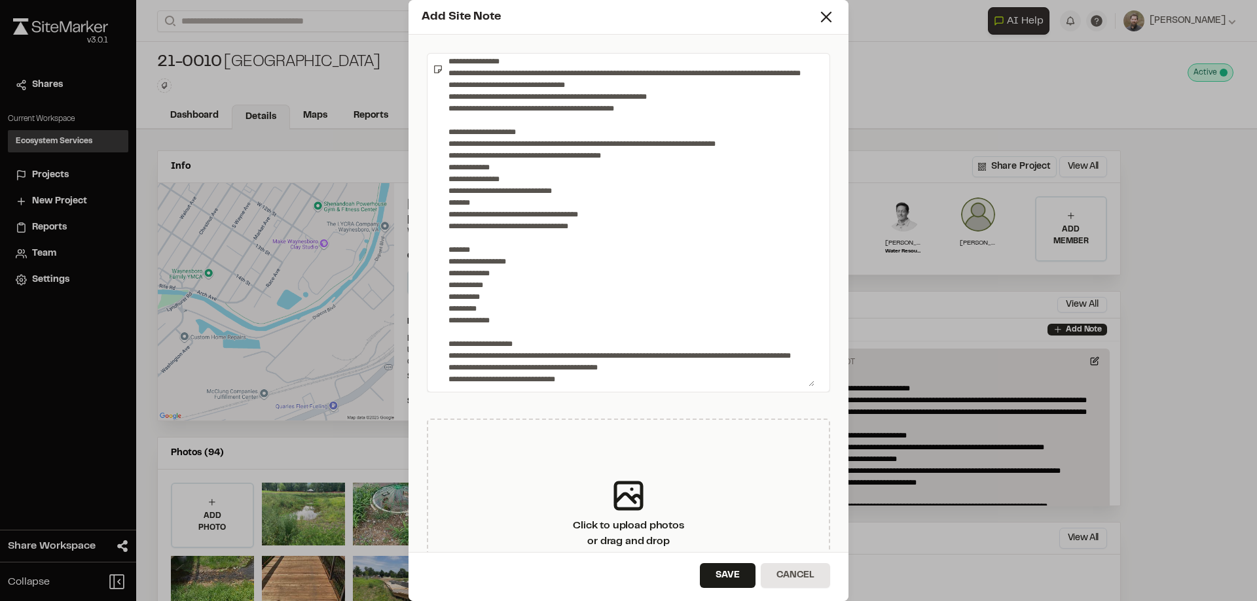
scroll to position [0, 0]
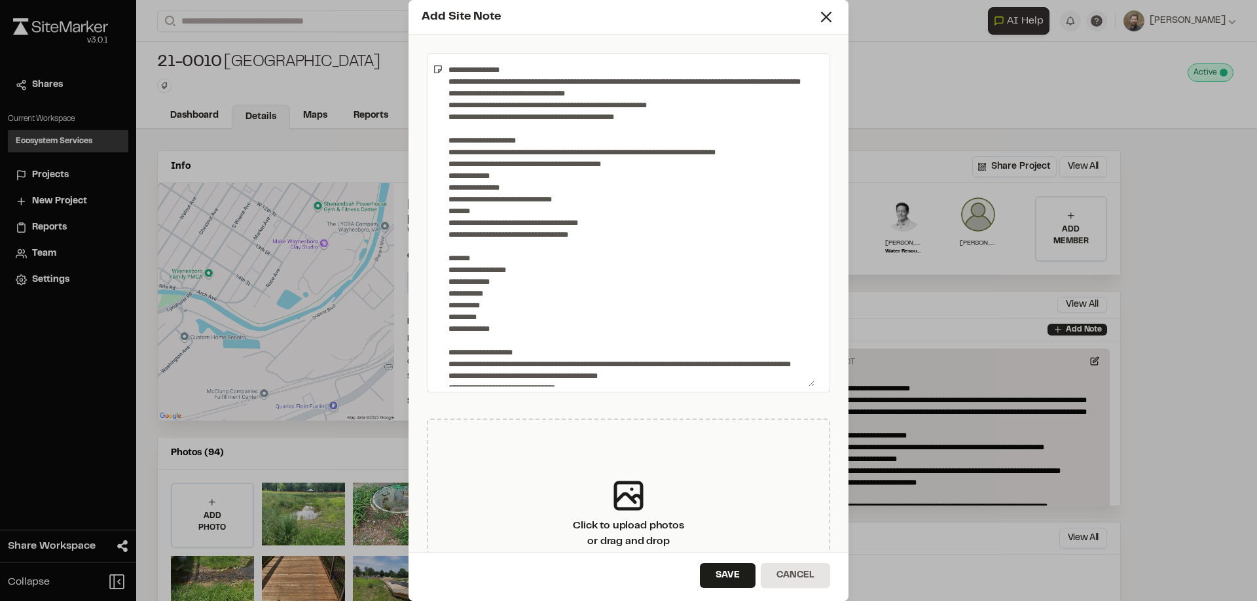
click at [645, 125] on textarea at bounding box center [628, 223] width 371 height 328
click at [641, 130] on textarea at bounding box center [628, 223] width 371 height 328
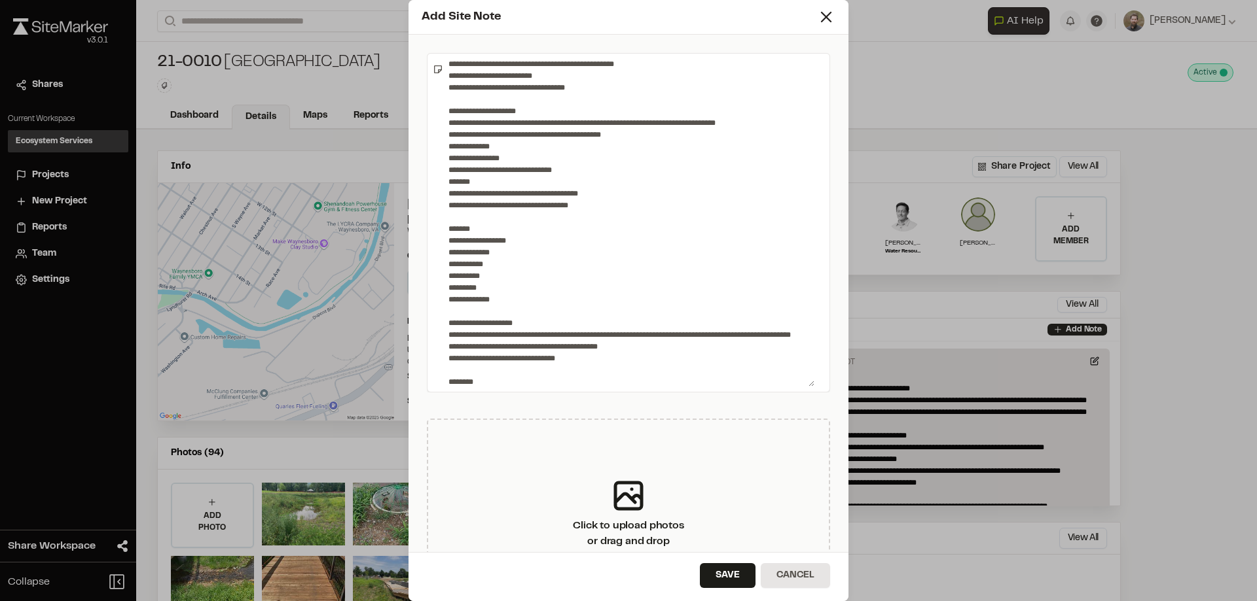
scroll to position [65, 0]
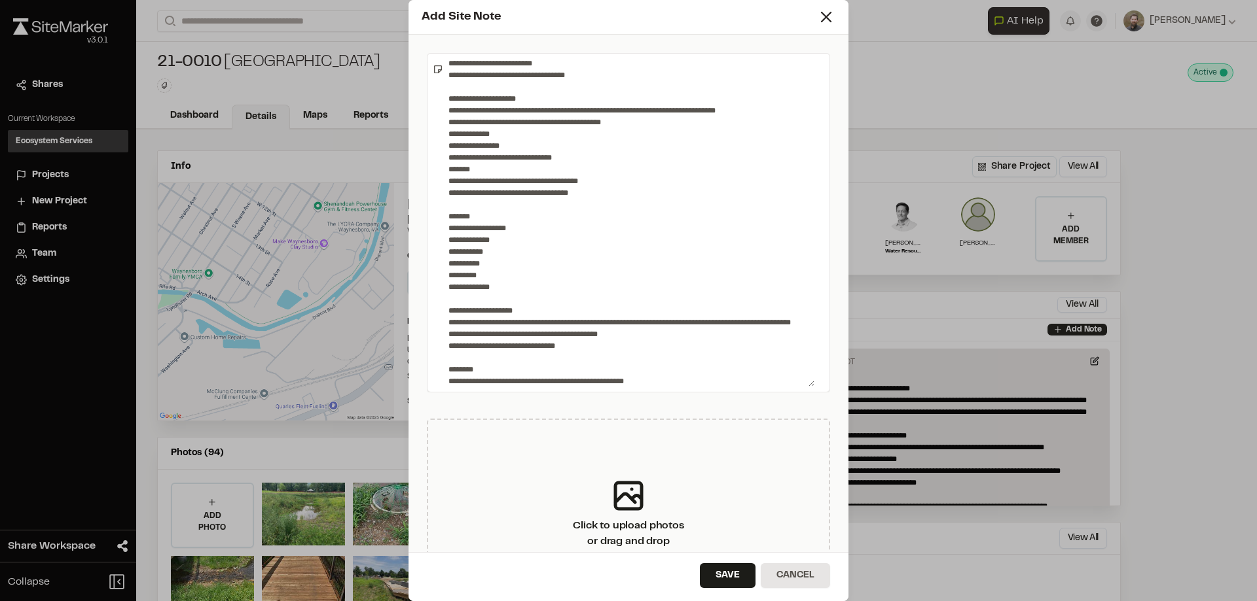
click at [465, 271] on textarea at bounding box center [628, 223] width 371 height 328
click at [491, 243] on textarea at bounding box center [628, 223] width 371 height 328
click at [495, 274] on textarea at bounding box center [628, 223] width 371 height 328
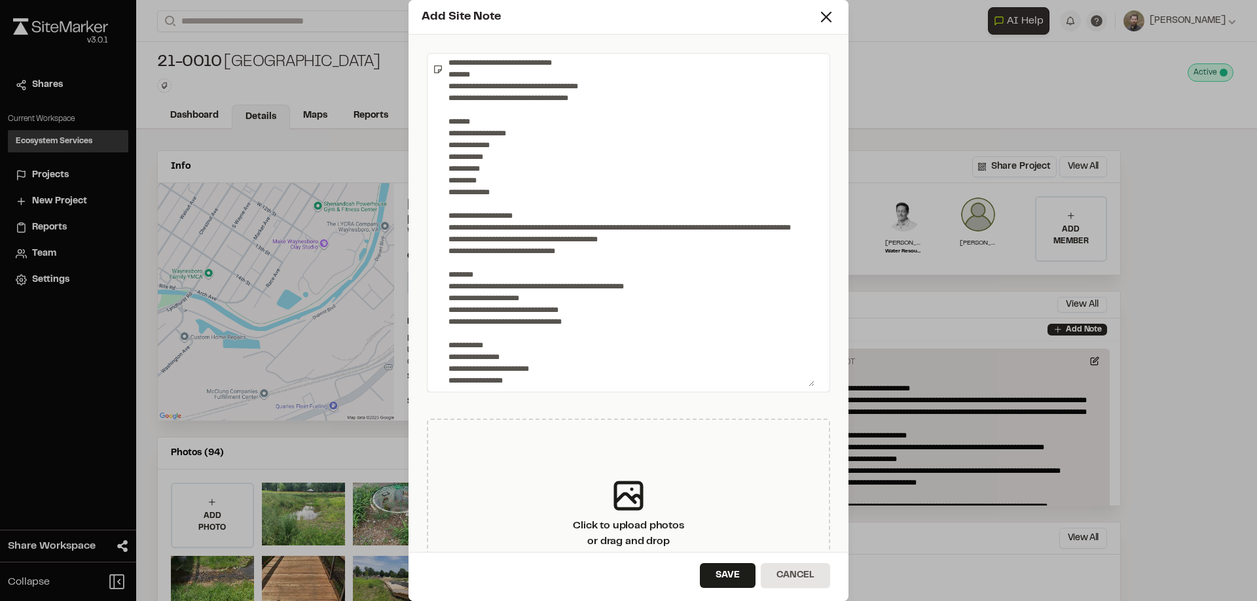
scroll to position [262, 0]
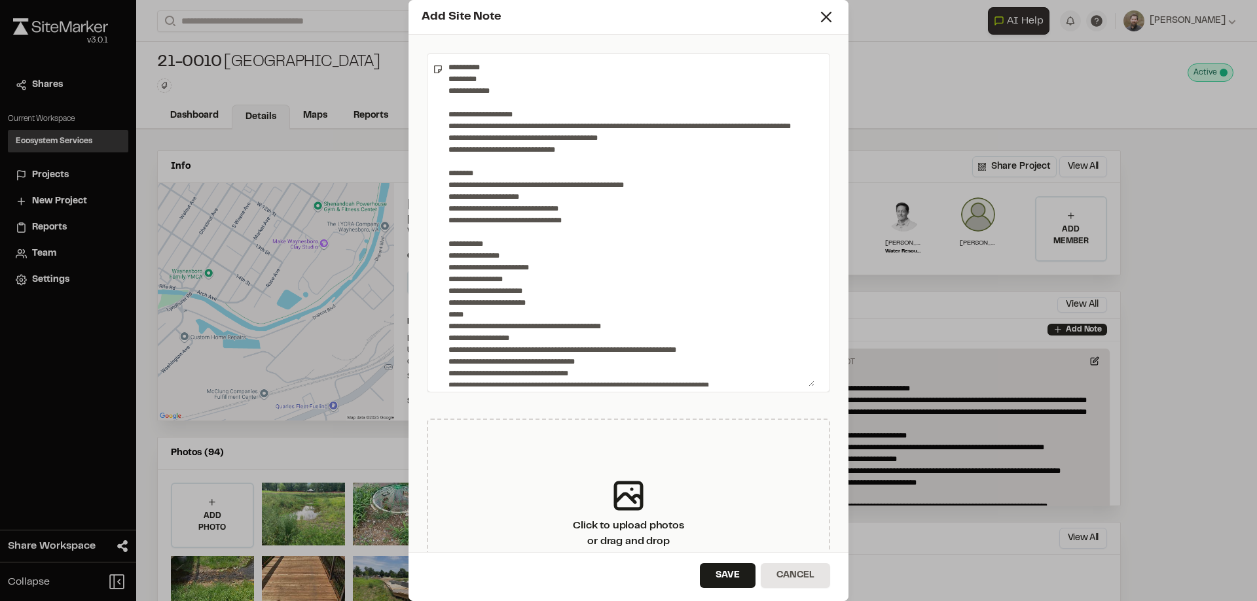
click at [503, 196] on textarea at bounding box center [628, 223] width 371 height 328
click at [624, 198] on textarea at bounding box center [628, 223] width 371 height 328
click at [637, 198] on textarea at bounding box center [628, 223] width 371 height 328
drag, startPoint x: 644, startPoint y: 194, endPoint x: 447, endPoint y: 208, distance: 197.5
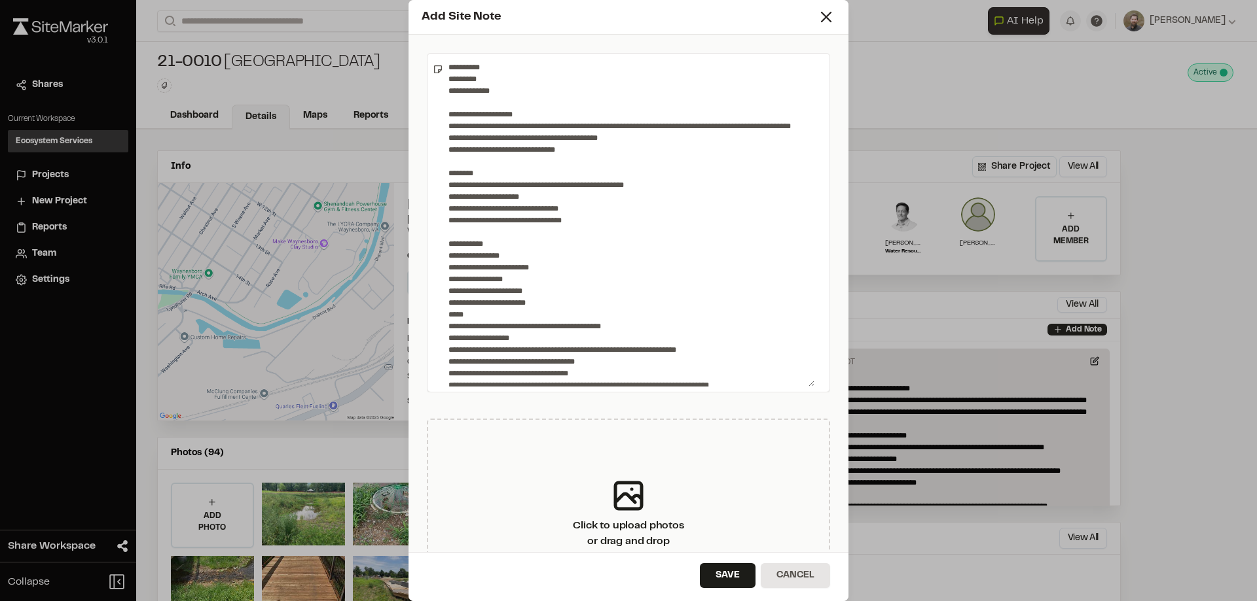
click at [438, 200] on div at bounding box center [628, 223] width 403 height 340
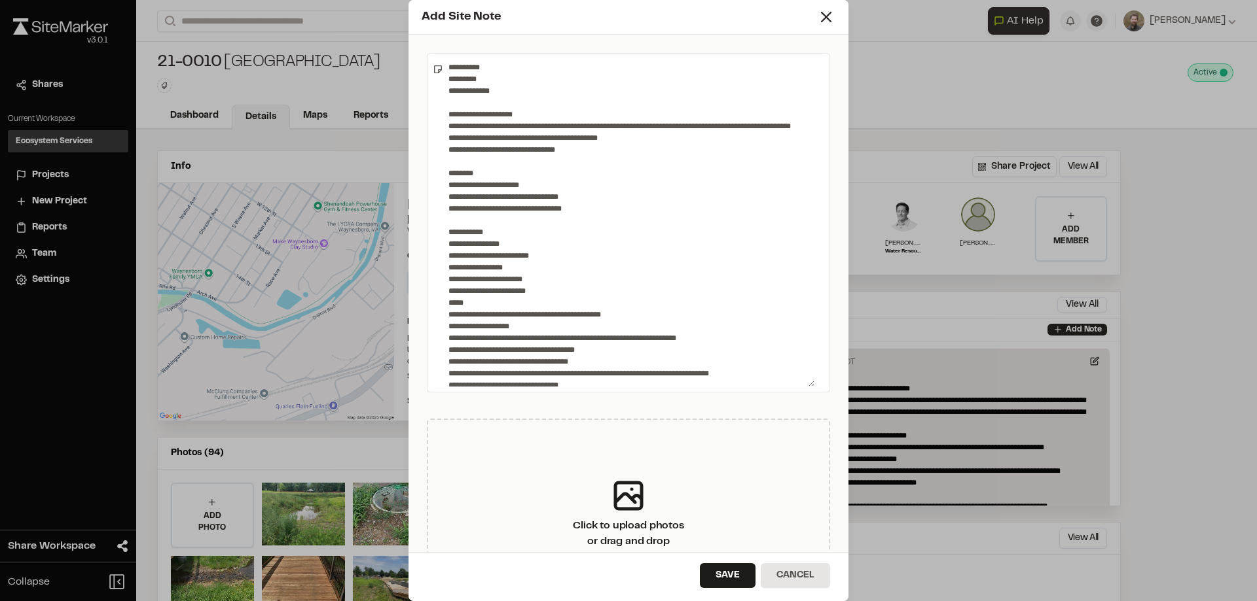
click at [539, 200] on textarea at bounding box center [628, 223] width 371 height 328
click at [452, 192] on textarea at bounding box center [628, 223] width 371 height 328
click at [456, 196] on textarea at bounding box center [628, 223] width 371 height 328
click at [541, 194] on textarea at bounding box center [628, 223] width 371 height 328
click at [547, 208] on textarea at bounding box center [628, 223] width 371 height 328
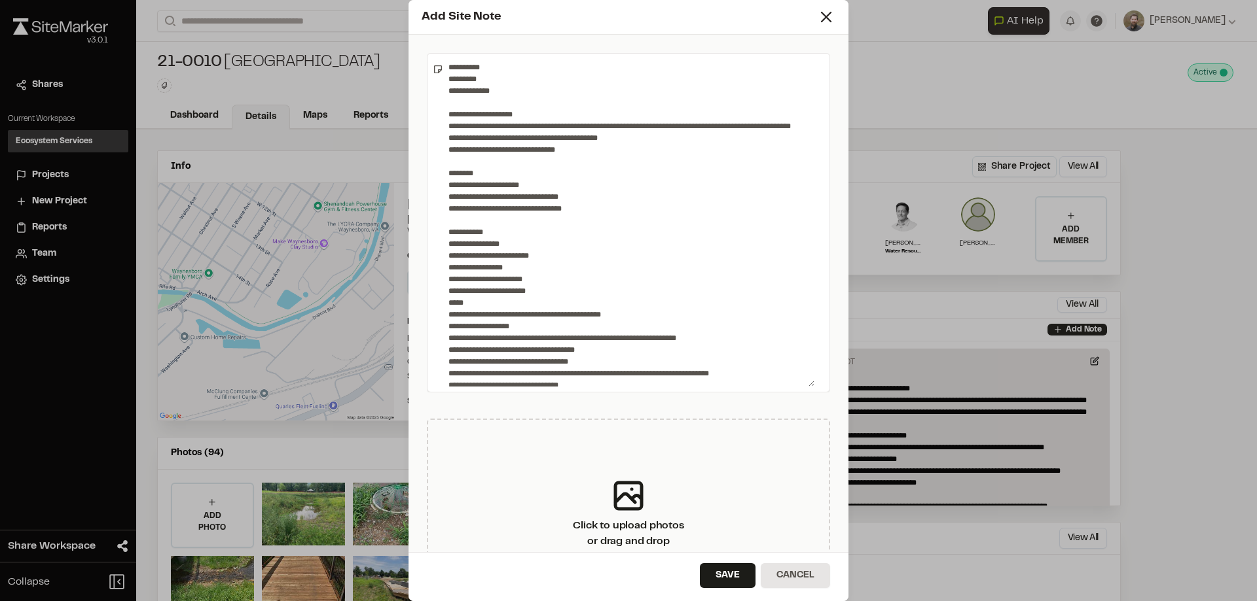
drag, startPoint x: 512, startPoint y: 213, endPoint x: 523, endPoint y: 213, distance: 11.1
click at [512, 213] on textarea at bounding box center [628, 223] width 371 height 328
drag, startPoint x: 579, startPoint y: 207, endPoint x: 425, endPoint y: 205, distance: 153.1
click at [425, 205] on div "Click to upload photos or drag and drop" at bounding box center [628, 328] width 440 height 586
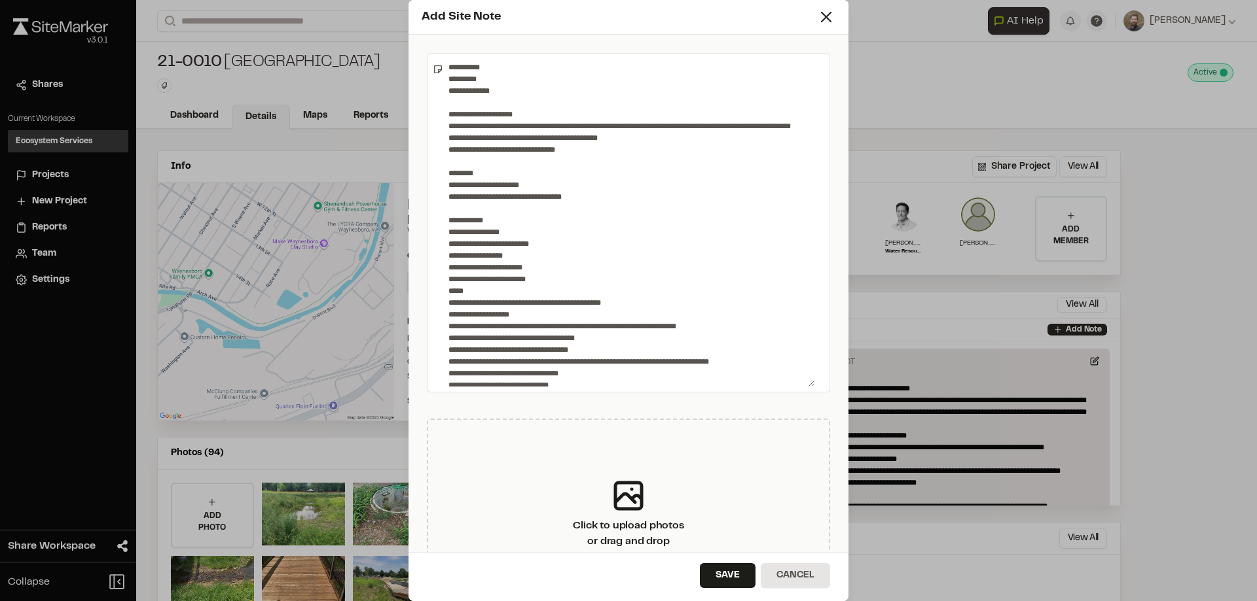
click at [499, 209] on textarea at bounding box center [628, 223] width 371 height 328
click at [587, 205] on textarea at bounding box center [628, 223] width 371 height 328
drag, startPoint x: 582, startPoint y: 208, endPoint x: 423, endPoint y: 213, distance: 158.5
click at [423, 213] on div "Click to upload photos or drag and drop" at bounding box center [628, 328] width 440 height 586
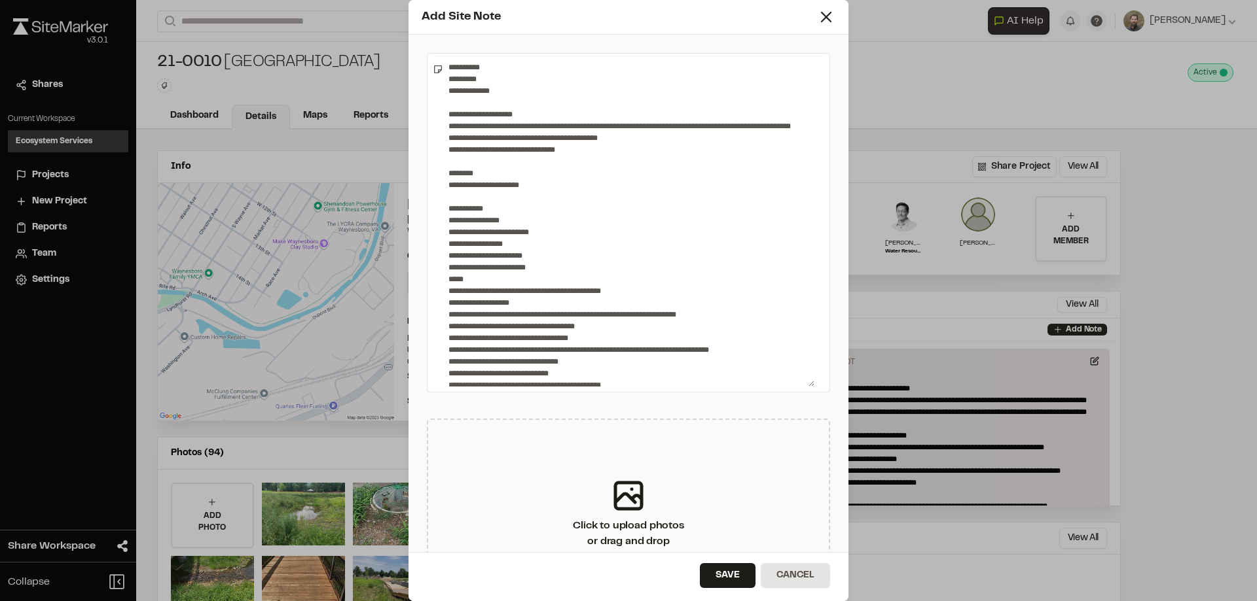
click at [514, 227] on textarea at bounding box center [628, 223] width 371 height 328
click at [486, 246] on textarea at bounding box center [628, 223] width 371 height 328
click at [496, 258] on textarea at bounding box center [628, 223] width 371 height 328
click at [497, 253] on textarea at bounding box center [628, 223] width 371 height 328
click at [512, 255] on textarea at bounding box center [628, 223] width 371 height 328
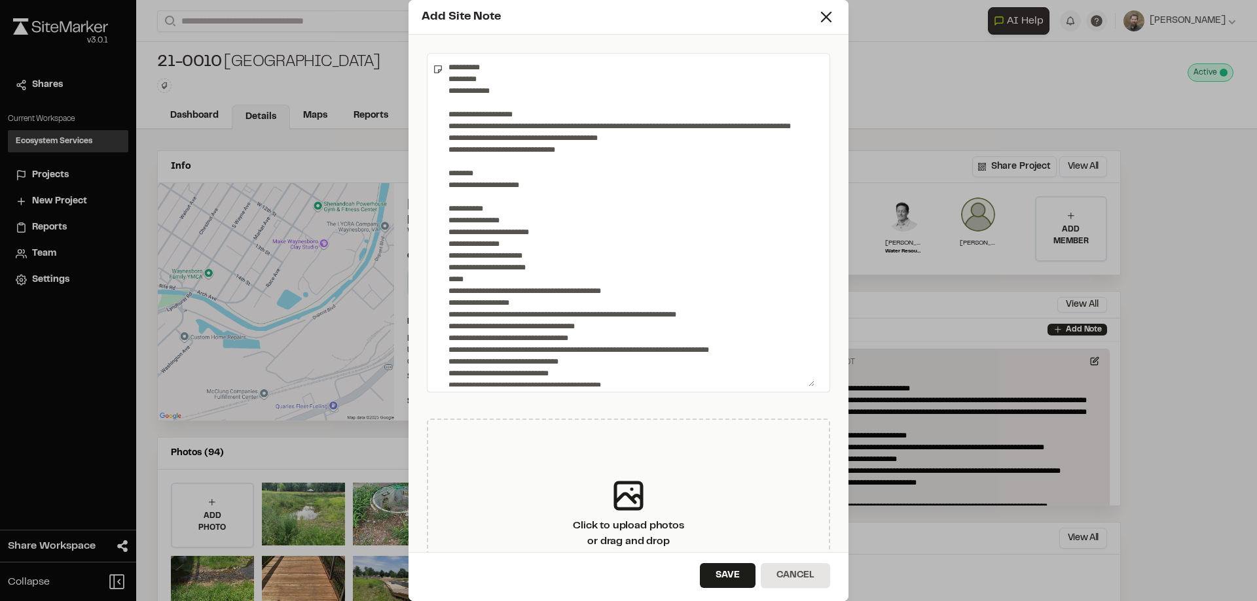
click at [498, 255] on textarea at bounding box center [628, 223] width 371 height 328
click at [519, 256] on textarea at bounding box center [628, 223] width 371 height 328
click at [526, 282] on textarea at bounding box center [628, 223] width 371 height 328
click at [487, 292] on textarea at bounding box center [628, 223] width 371 height 328
click at [444, 289] on textarea at bounding box center [628, 223] width 371 height 328
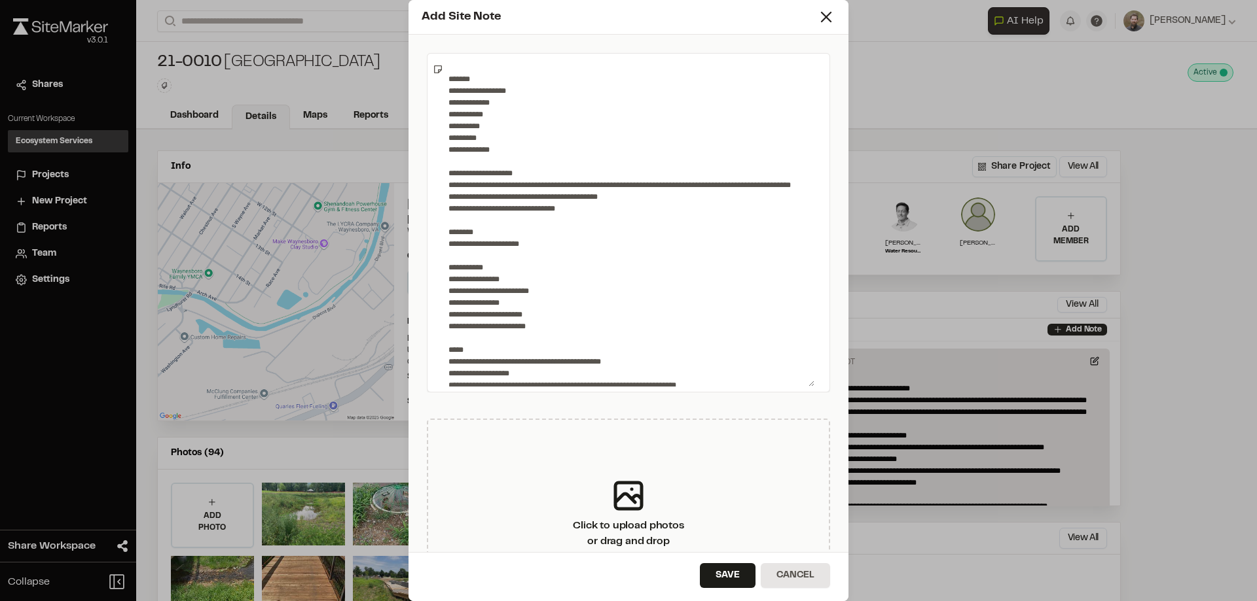
scroll to position [131, 0]
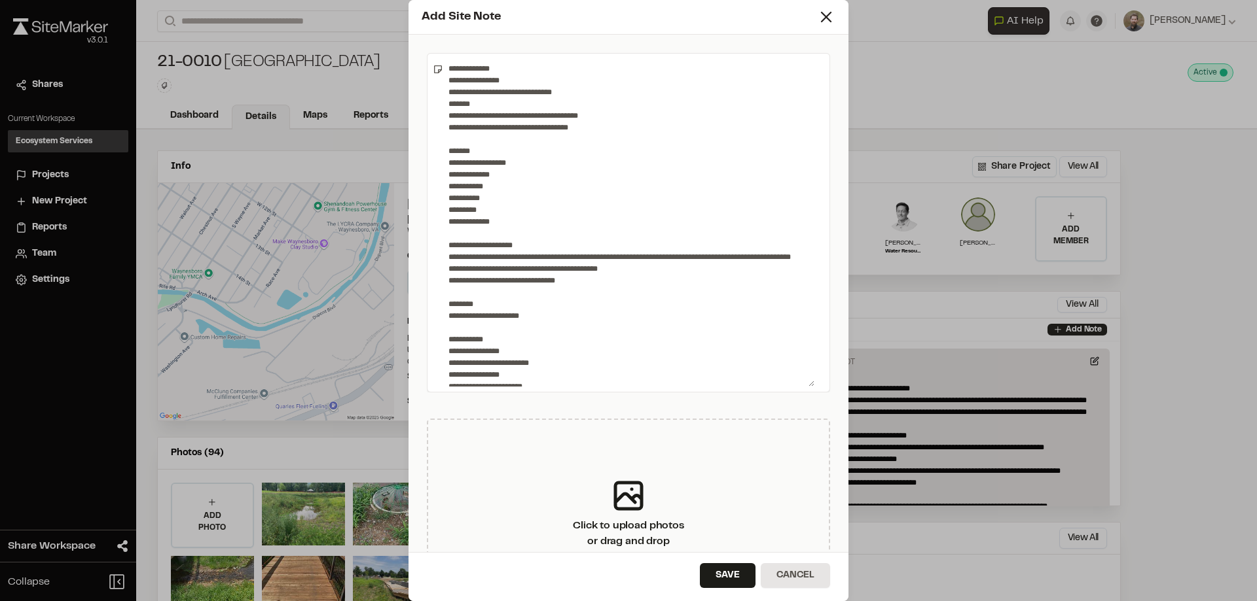
click at [467, 243] on textarea at bounding box center [628, 223] width 371 height 328
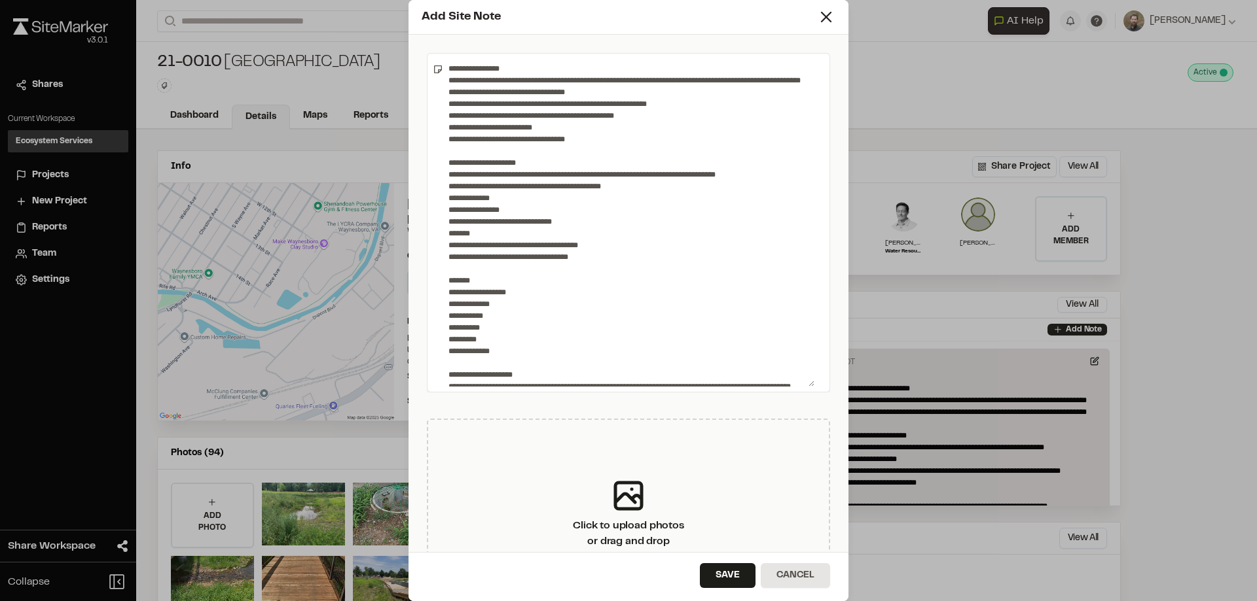
scroll to position [0, 0]
click at [446, 247] on textarea at bounding box center [628, 223] width 371 height 328
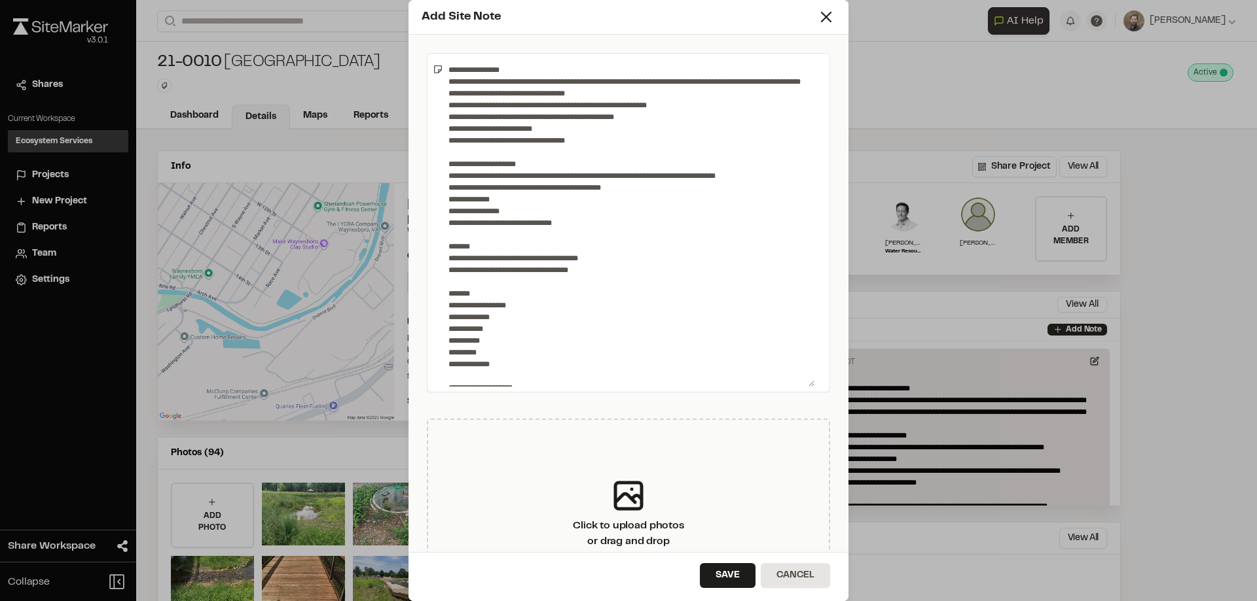
click at [444, 211] on textarea at bounding box center [628, 223] width 371 height 328
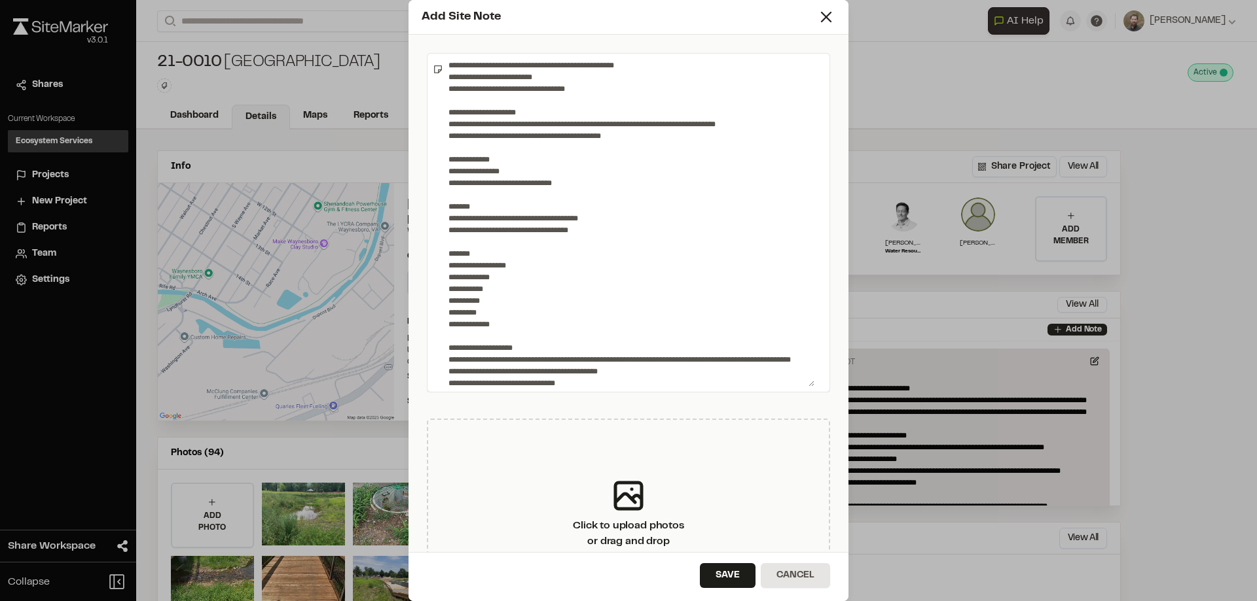
scroll to position [65, 0]
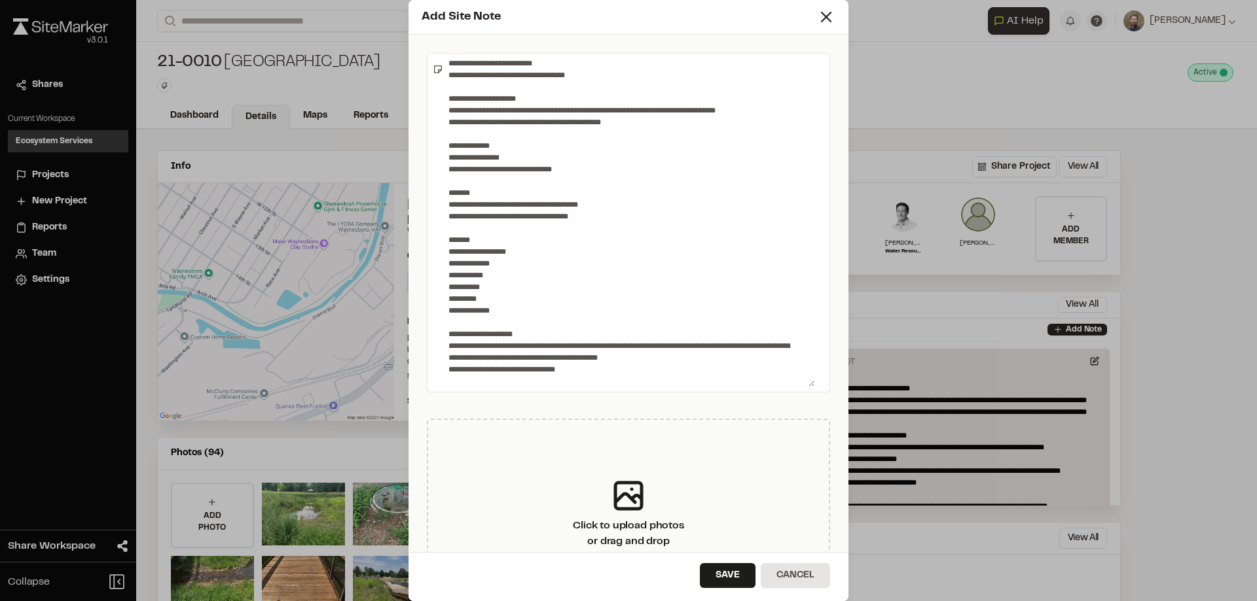
click at [444, 284] on textarea at bounding box center [628, 223] width 371 height 328
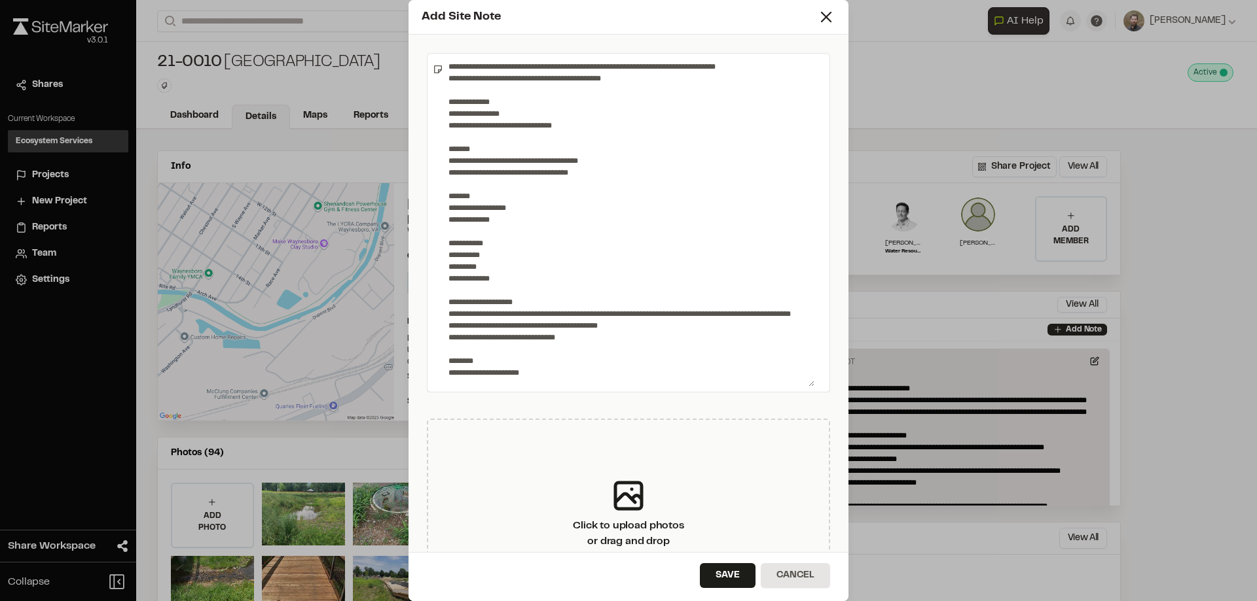
scroll to position [131, 0]
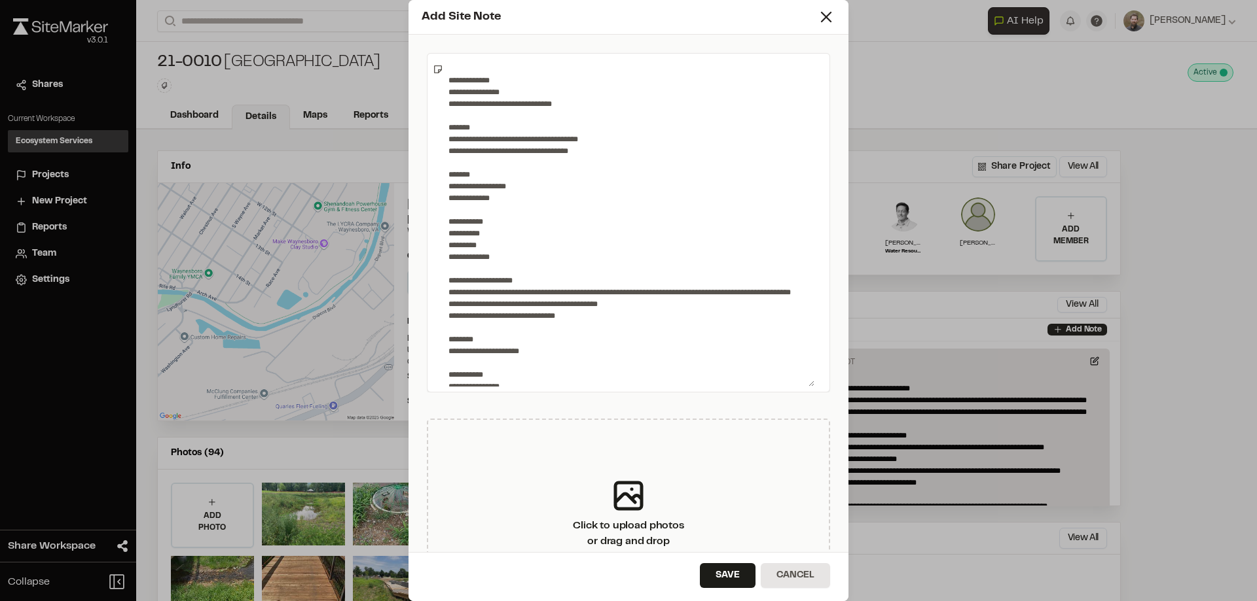
click at [509, 304] on textarea at bounding box center [628, 223] width 371 height 328
click at [541, 300] on textarea at bounding box center [628, 223] width 371 height 328
drag, startPoint x: 540, startPoint y: 303, endPoint x: 825, endPoint y: 301, distance: 284.7
click at [825, 301] on div "Click to upload photos or drag and drop" at bounding box center [628, 328] width 440 height 586
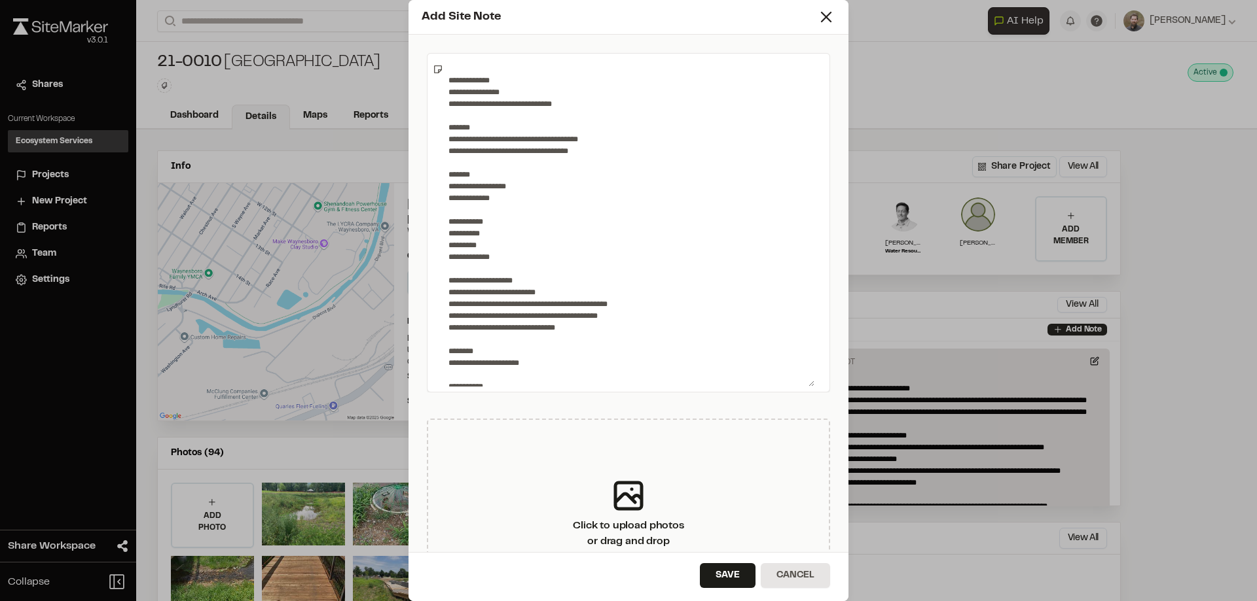
click at [555, 325] on textarea at bounding box center [628, 223] width 371 height 328
click at [622, 323] on textarea at bounding box center [628, 223] width 371 height 328
click at [587, 342] on textarea at bounding box center [628, 223] width 371 height 328
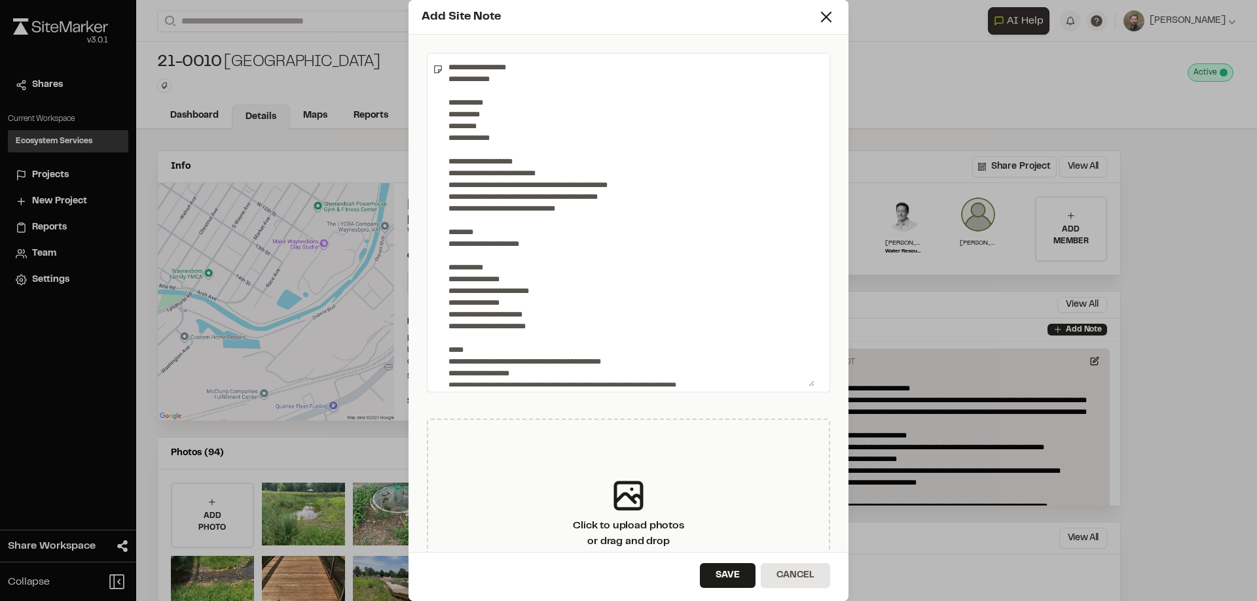
scroll to position [327, 0]
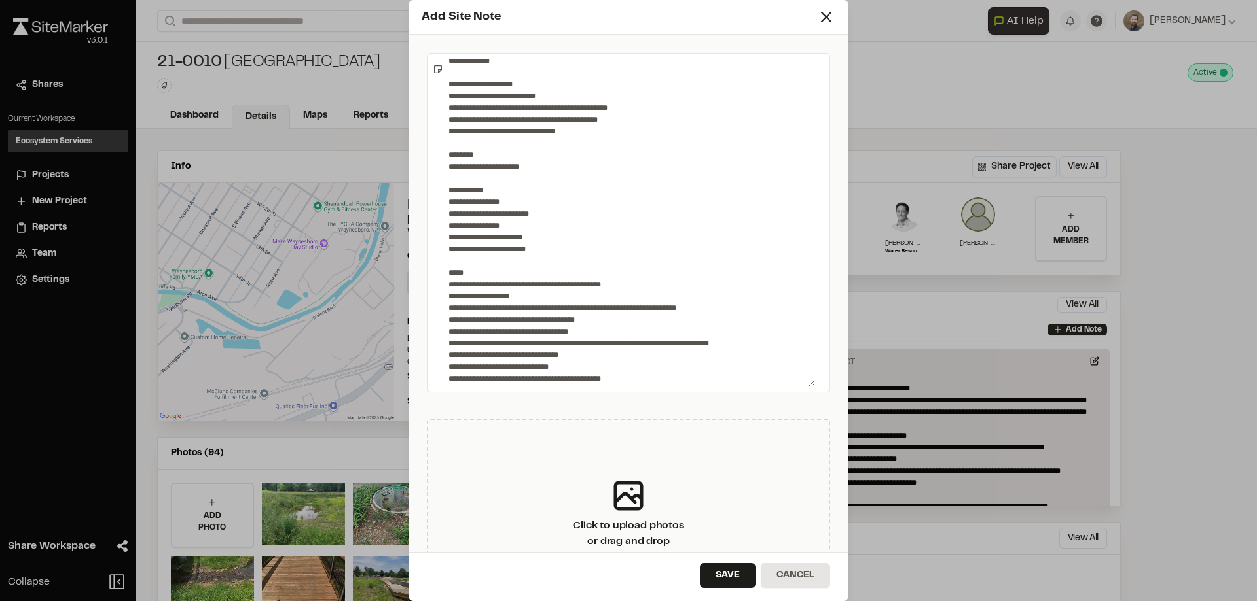
click at [495, 173] on textarea at bounding box center [628, 223] width 371 height 328
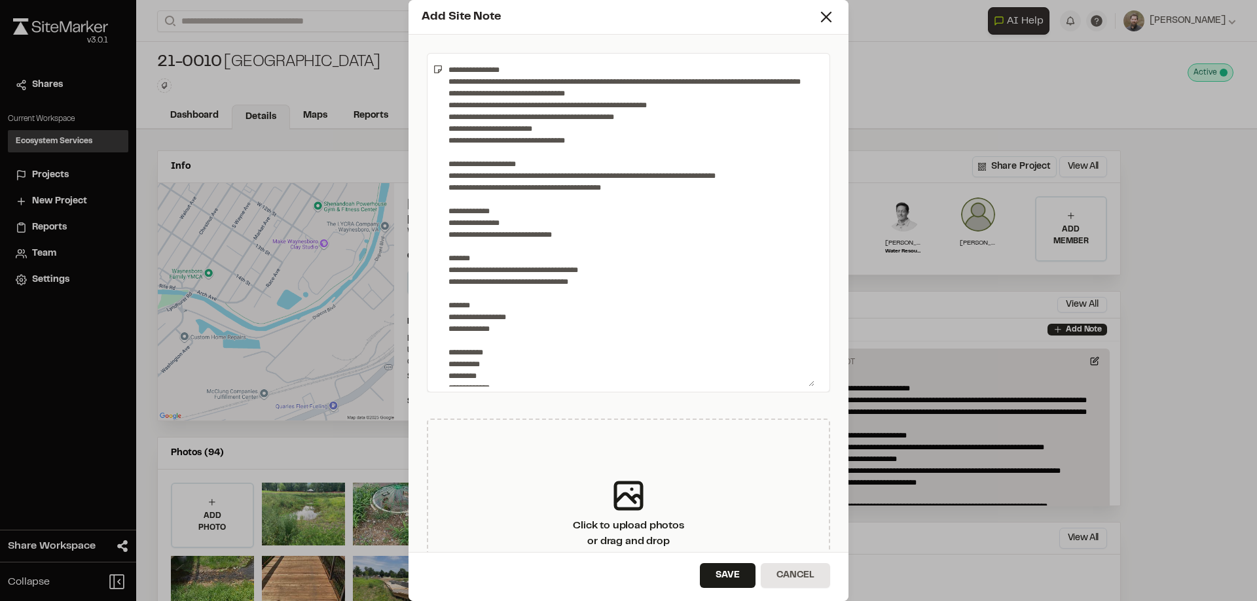
scroll to position [0, 0]
type textarea "**********"
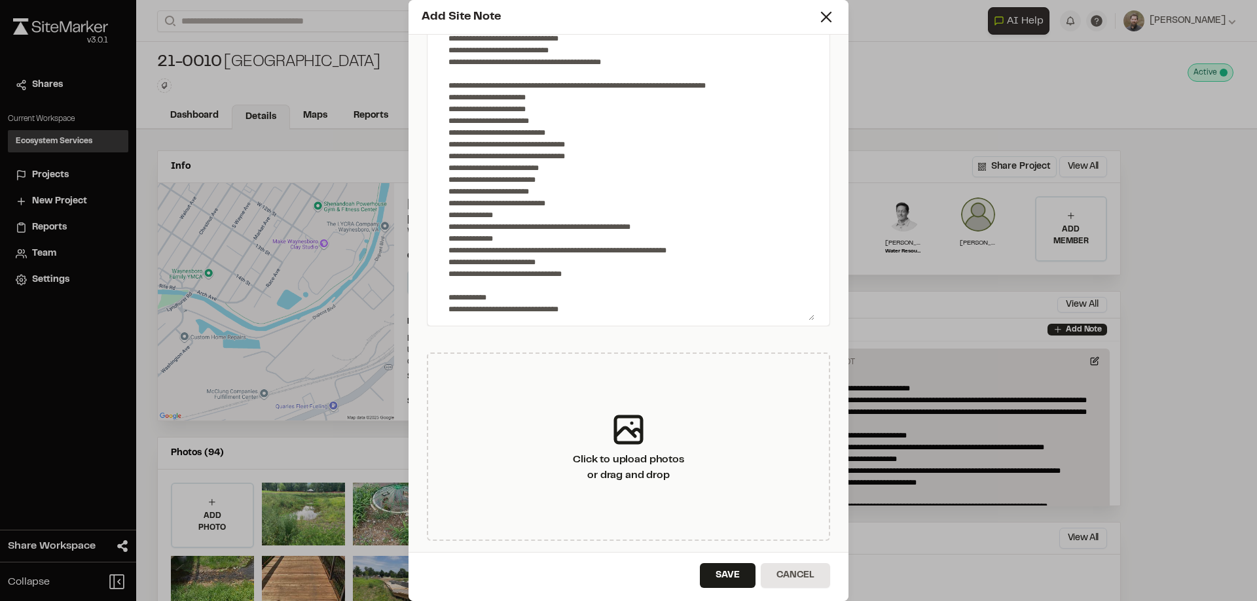
scroll to position [68, 0]
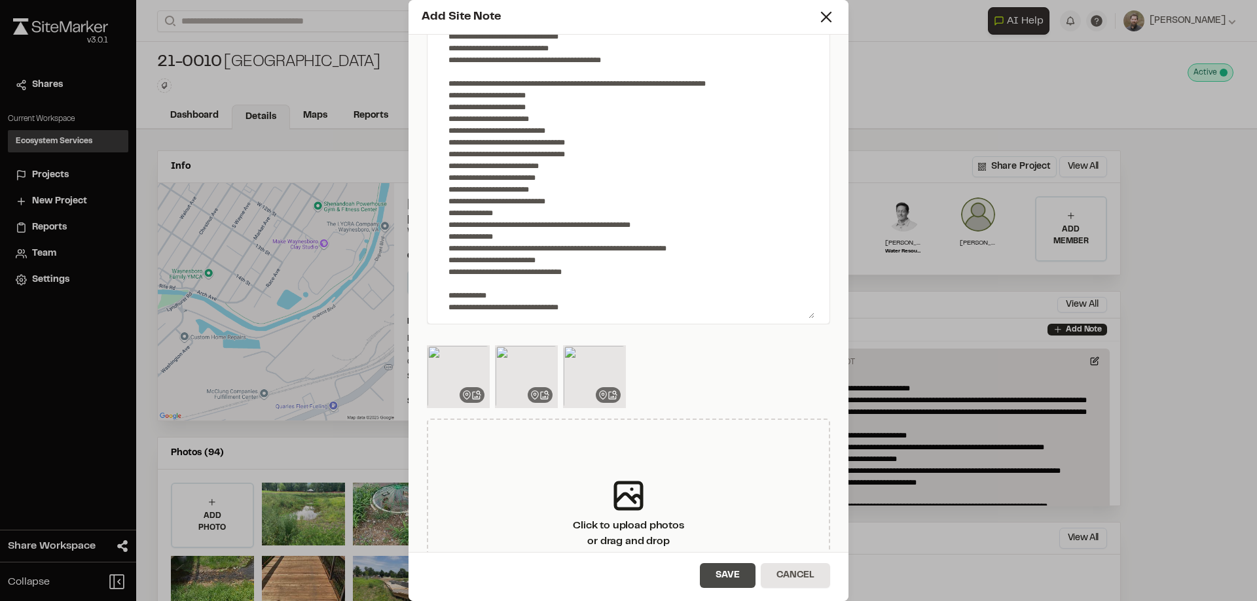
click at [724, 577] on button "Save" at bounding box center [728, 575] width 56 height 25
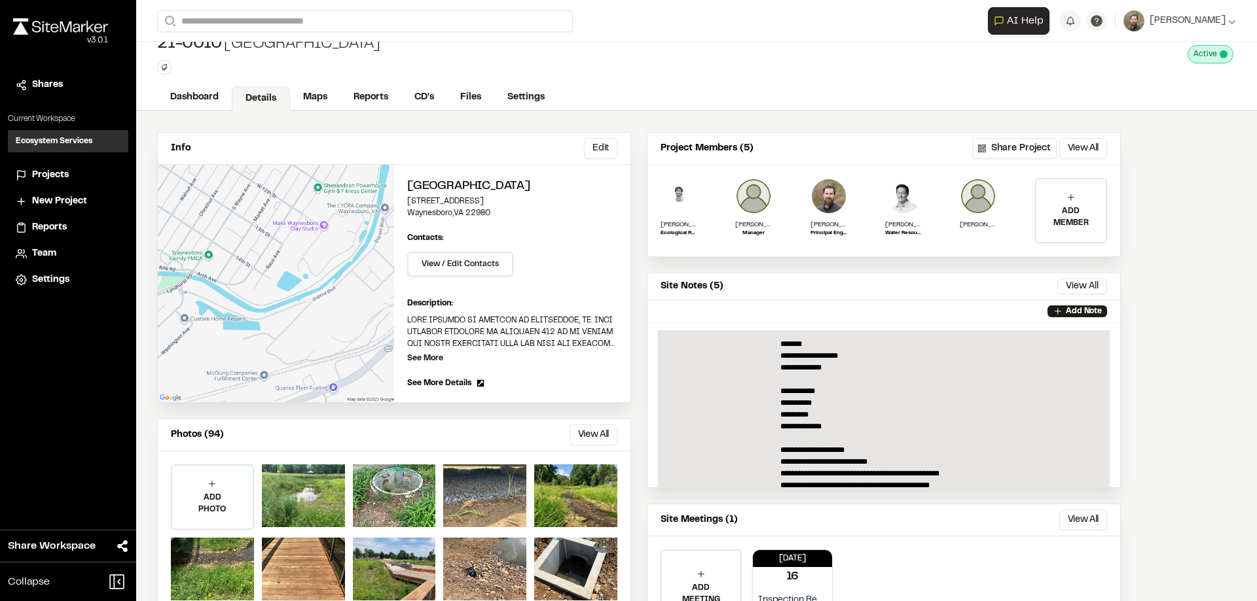
scroll to position [0, 0]
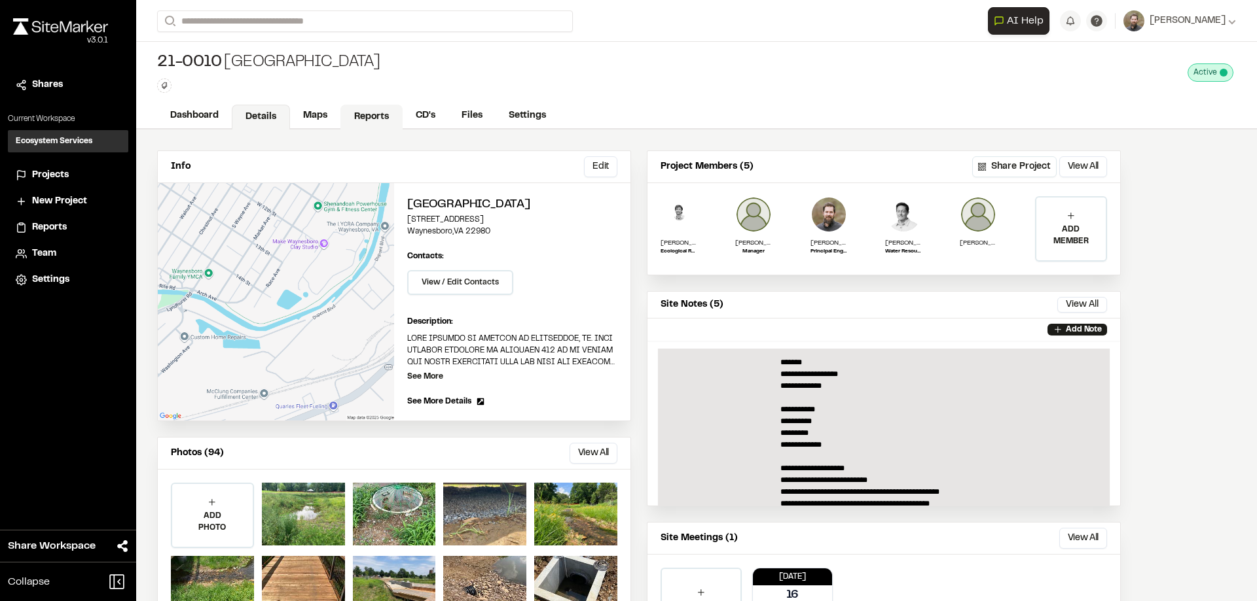
click at [374, 118] on link "Reports" at bounding box center [371, 117] width 62 height 25
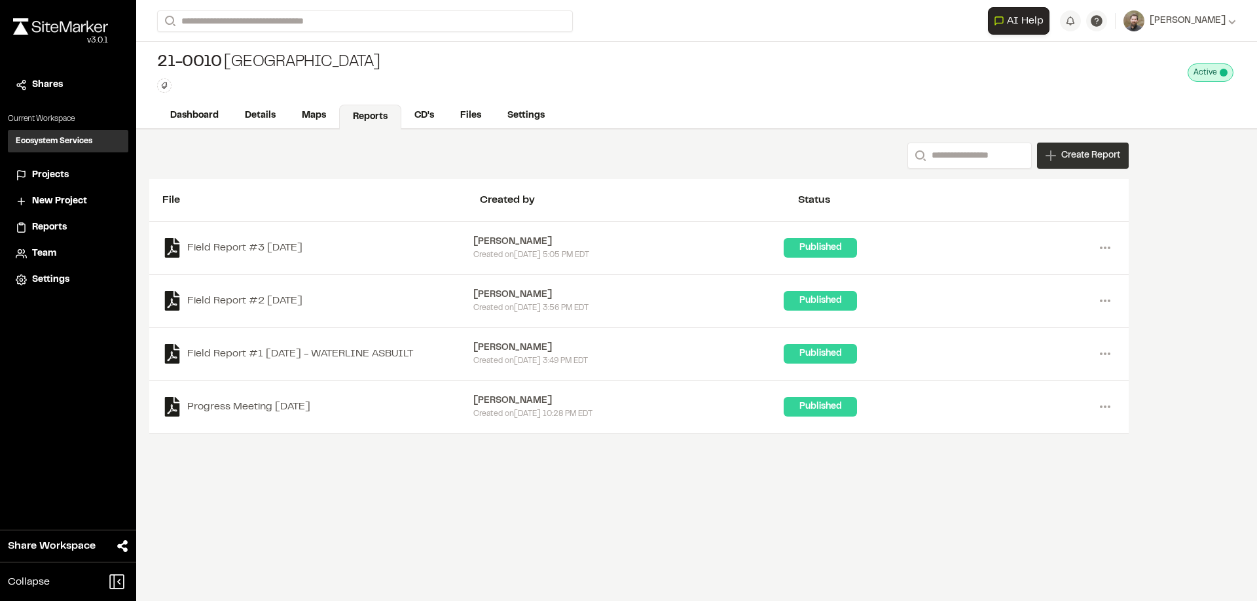
click at [1095, 160] on span "Create Report" at bounding box center [1090, 156] width 59 height 14
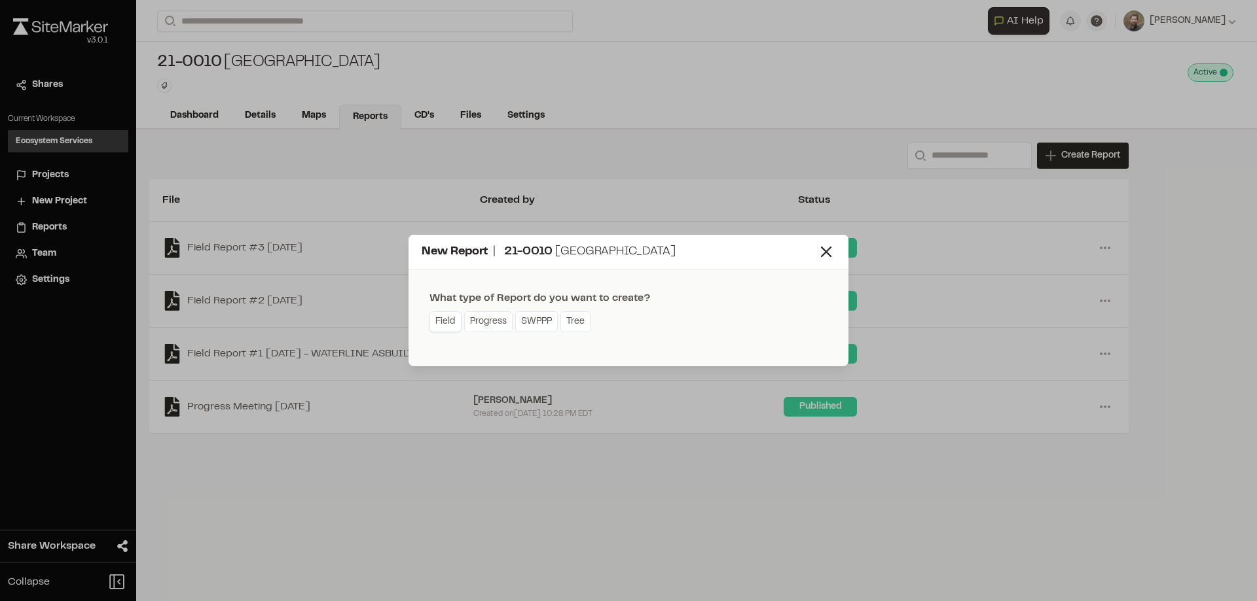
click at [447, 327] on link "Field" at bounding box center [445, 322] width 32 height 21
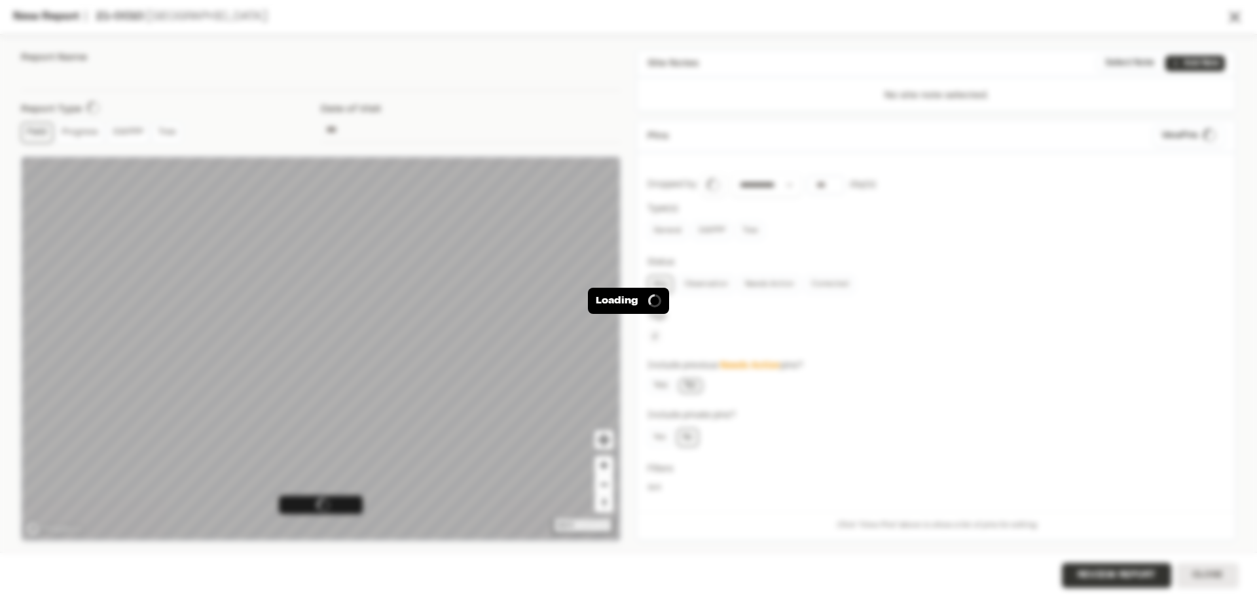
type input "**********"
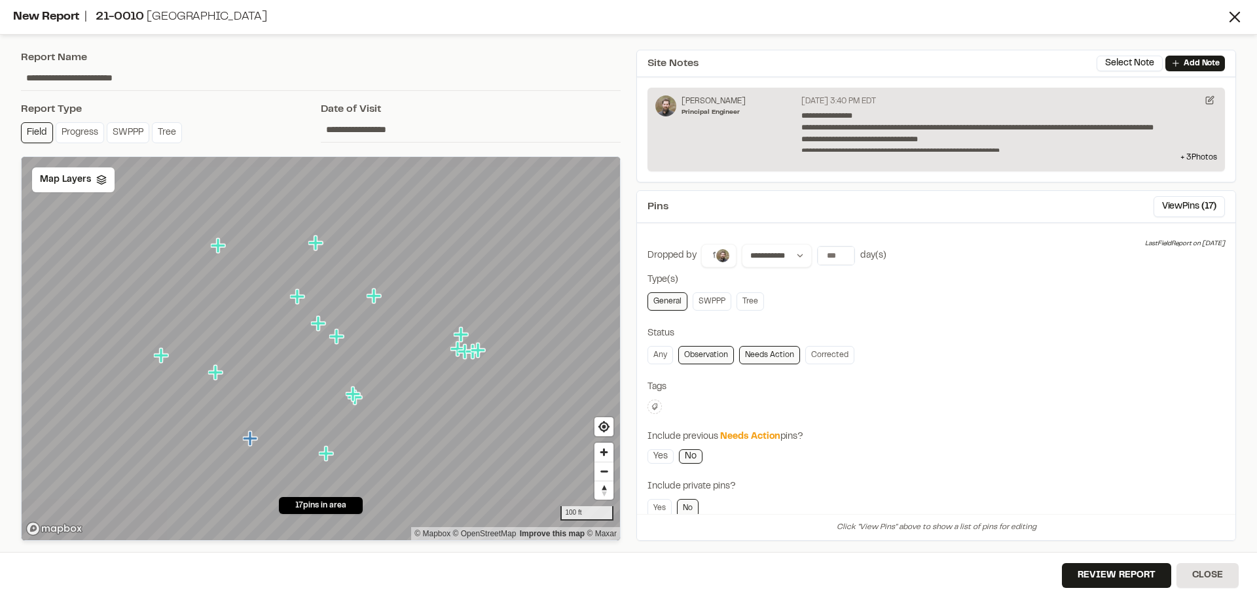
click at [705, 355] on link "Observation" at bounding box center [706, 355] width 56 height 18
click at [800, 255] on select "**********" at bounding box center [776, 256] width 70 height 24
click at [915, 321] on div "**********" at bounding box center [935, 437] width 577 height 387
click at [1207, 99] on icon at bounding box center [1209, 100] width 9 height 9
click at [1211, 99] on icon at bounding box center [1210, 98] width 5 height 5
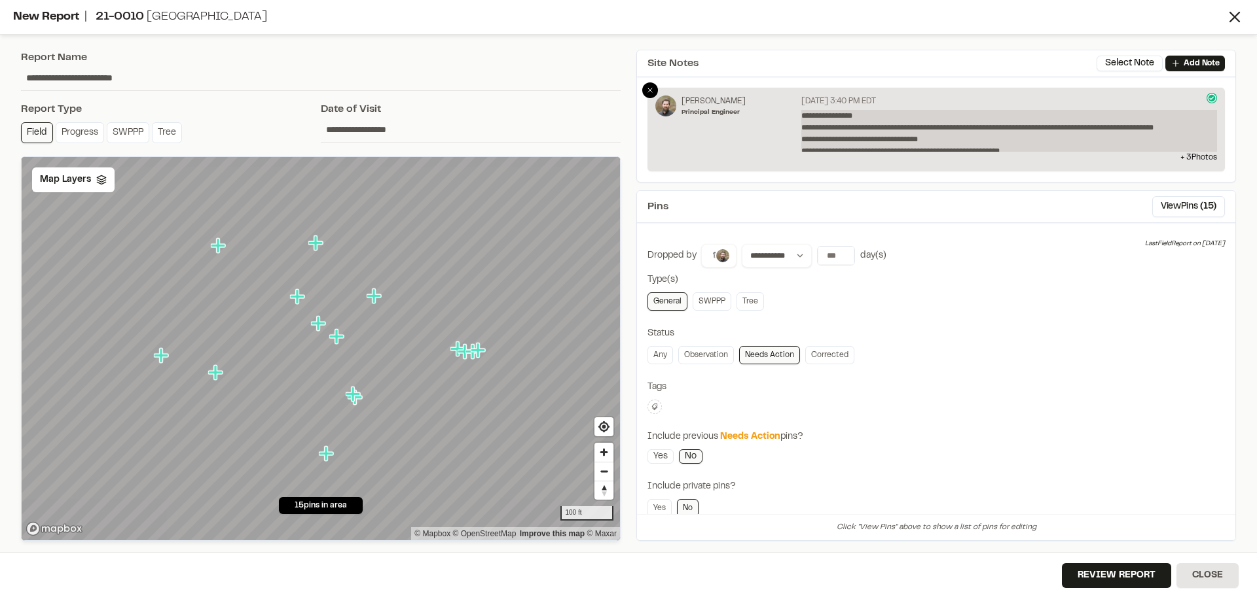
click at [1028, 124] on p "**********" at bounding box center [1009, 131] width 416 height 42
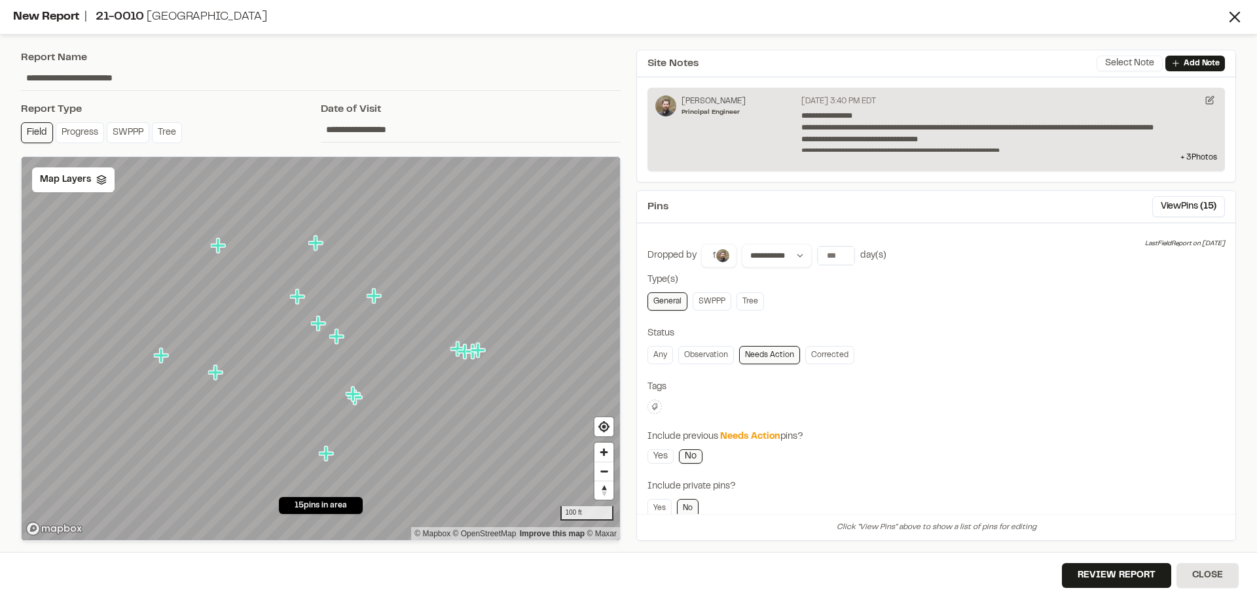
click at [1118, 62] on button "Select Note" at bounding box center [1129, 64] width 66 height 16
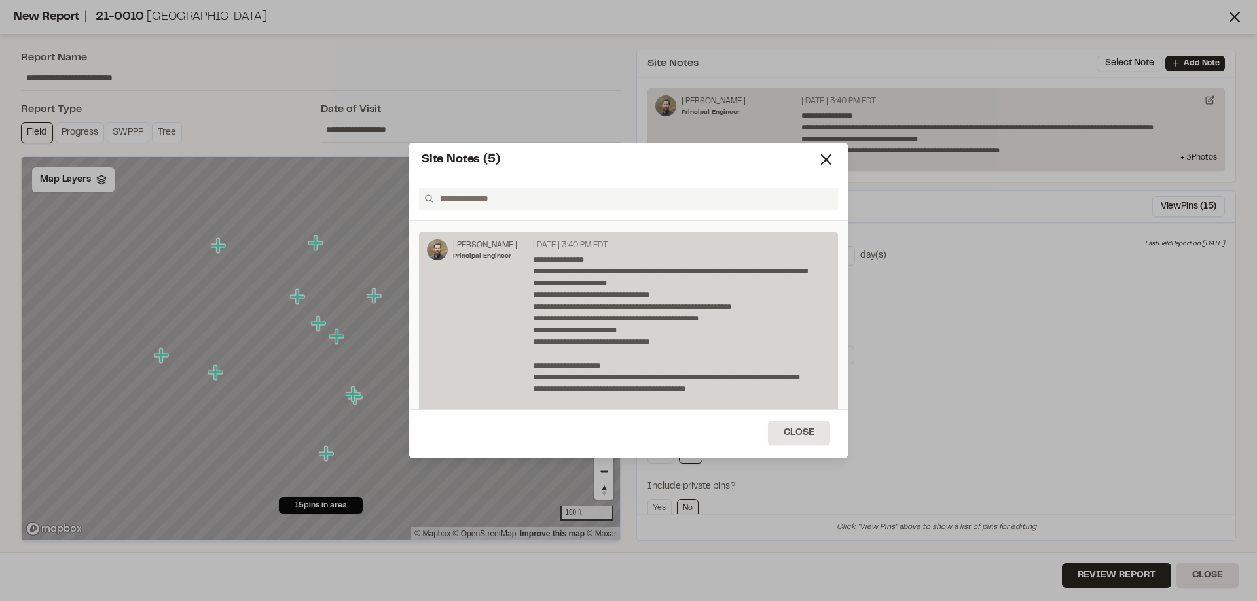
click at [578, 243] on p "August 12, 2025 3:40 PM EDT" at bounding box center [570, 246] width 75 height 12
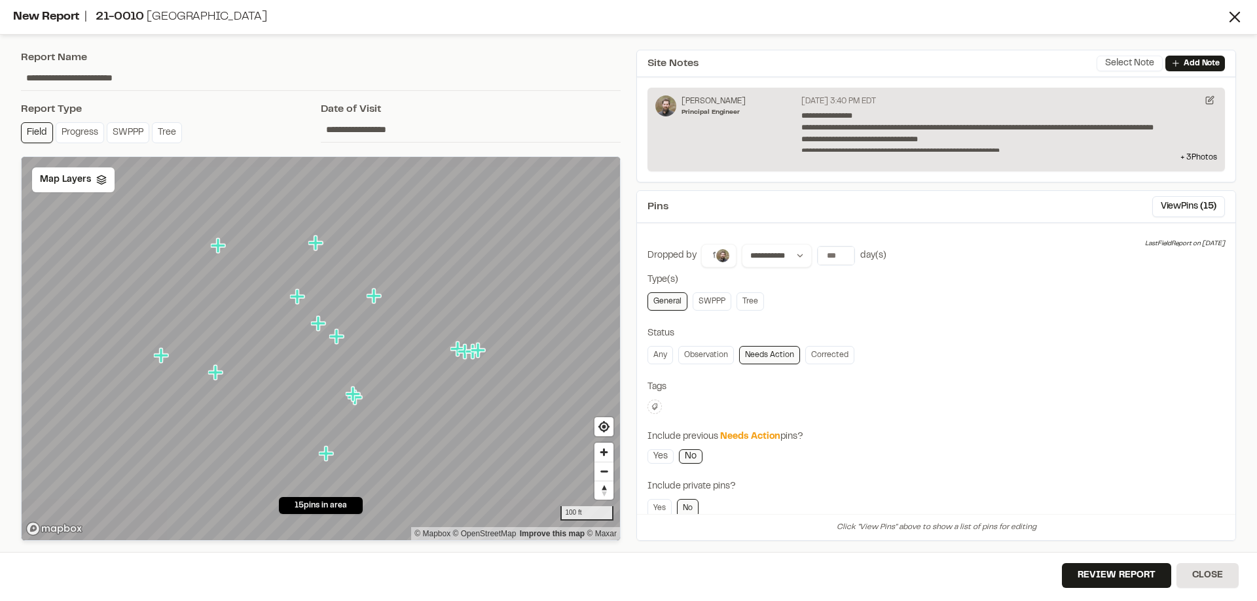
click at [1130, 58] on button "Select Note" at bounding box center [1129, 64] width 66 height 16
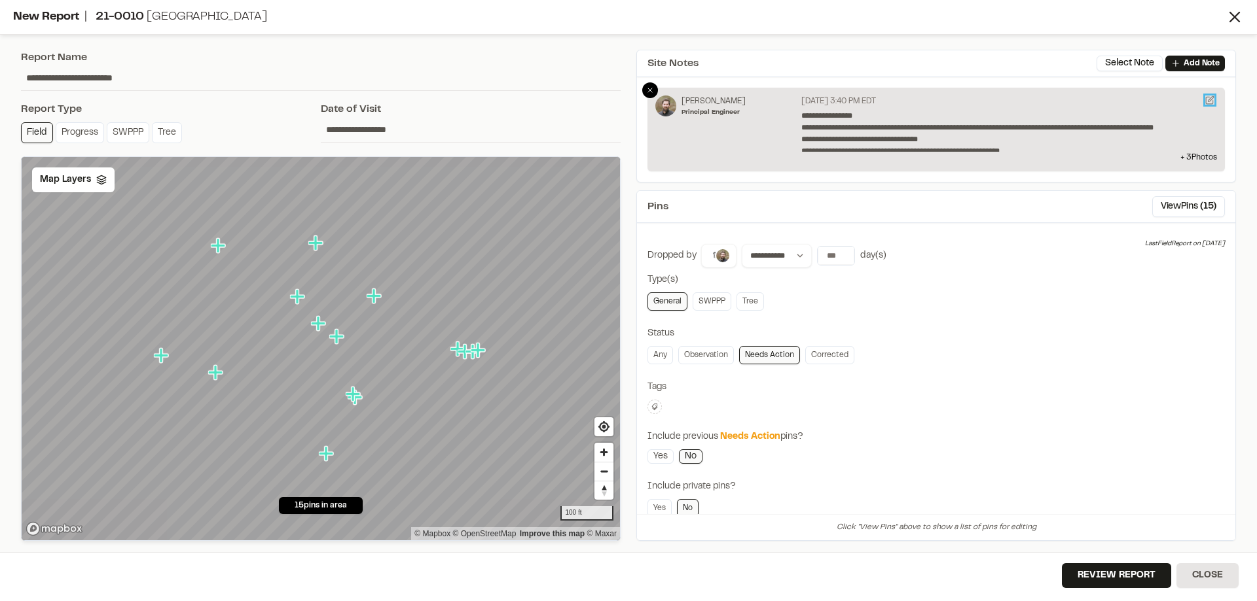
click at [1211, 99] on icon at bounding box center [1210, 98] width 5 height 5
click at [1132, 581] on button "Review Report" at bounding box center [1115, 575] width 109 height 25
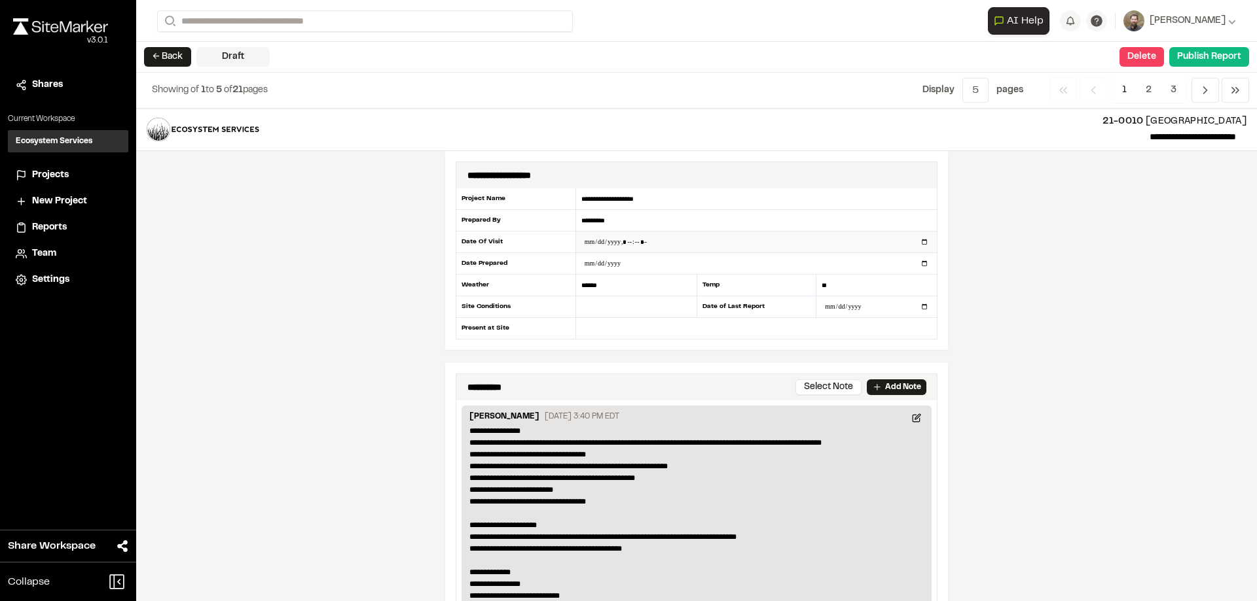
click at [605, 245] on input "datetime-local" at bounding box center [756, 242] width 361 height 21
click at [923, 240] on input "datetime-local" at bounding box center [756, 242] width 361 height 21
type input "**********"
click at [1031, 339] on div "**********" at bounding box center [696, 355] width 1120 height 493
click at [629, 262] on input "**********" at bounding box center [756, 263] width 361 height 21
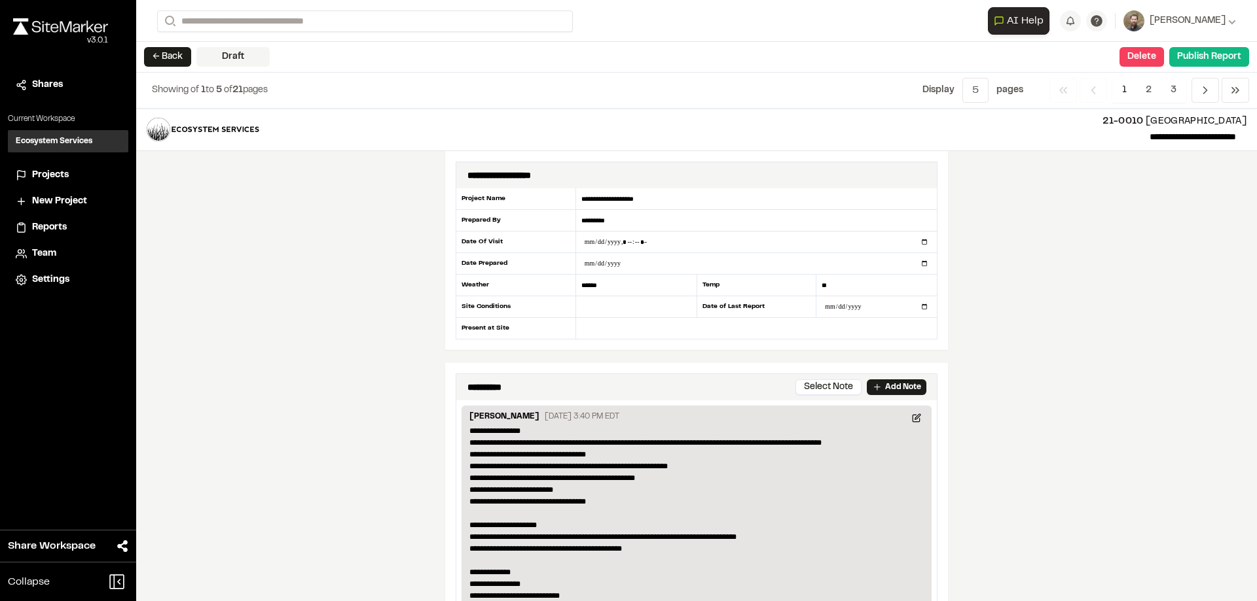
drag, startPoint x: 1087, startPoint y: 332, endPoint x: 1054, endPoint y: 330, distance: 32.8
click at [1086, 332] on div "**********" at bounding box center [696, 355] width 1120 height 493
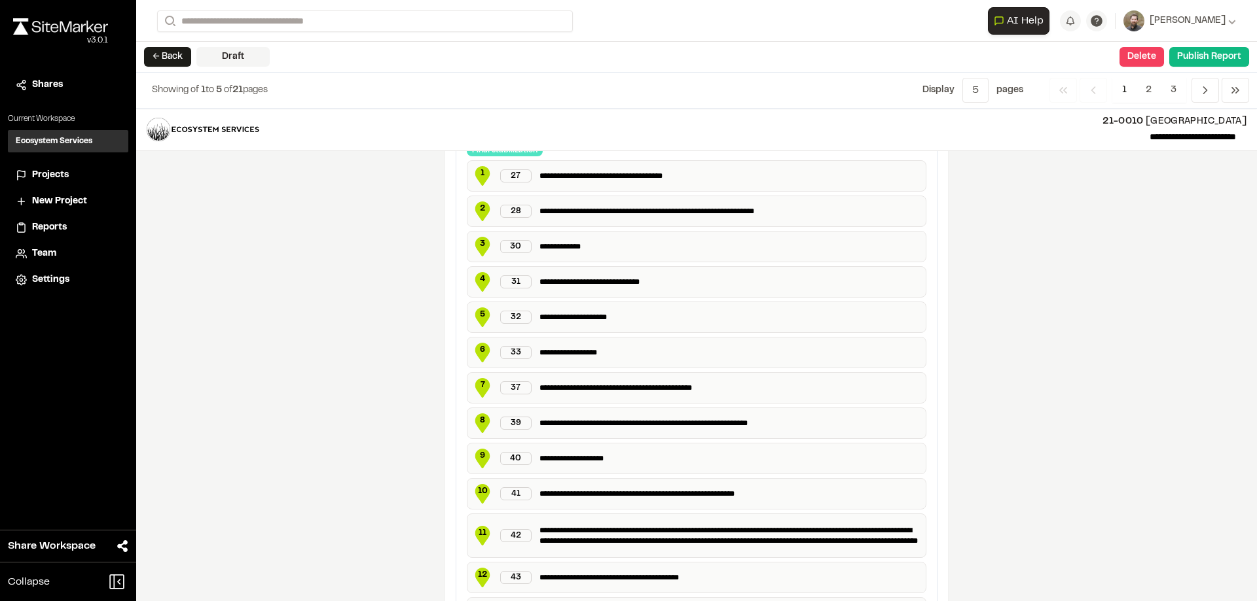
scroll to position [1963, 0]
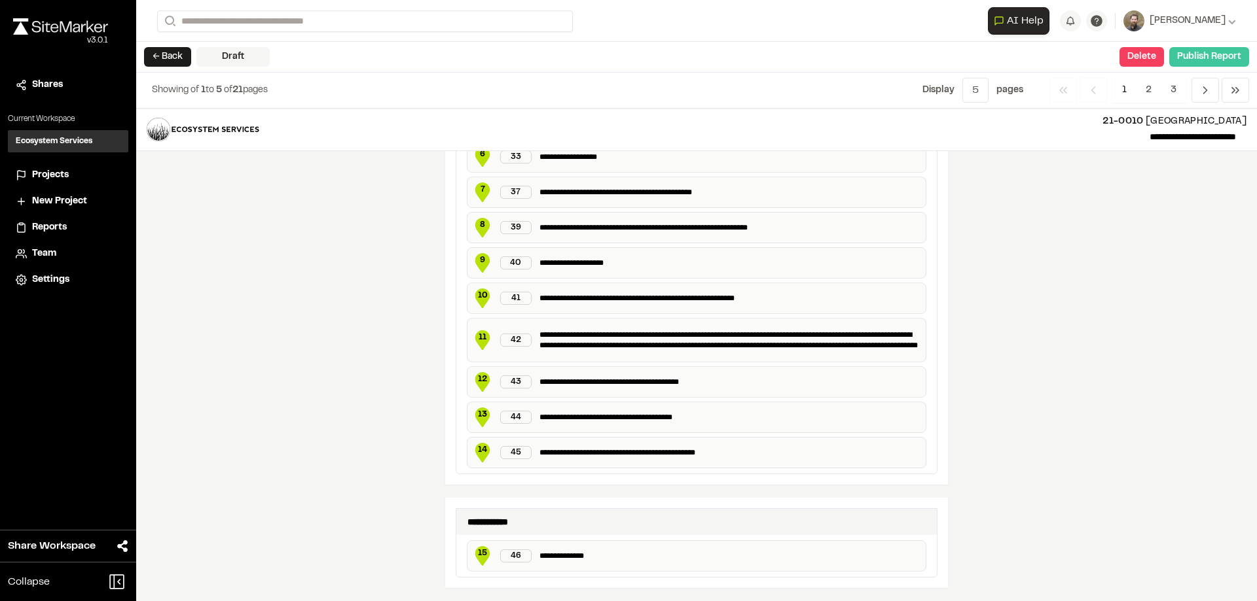
click at [1217, 58] on button "Publish Report" at bounding box center [1209, 57] width 80 height 20
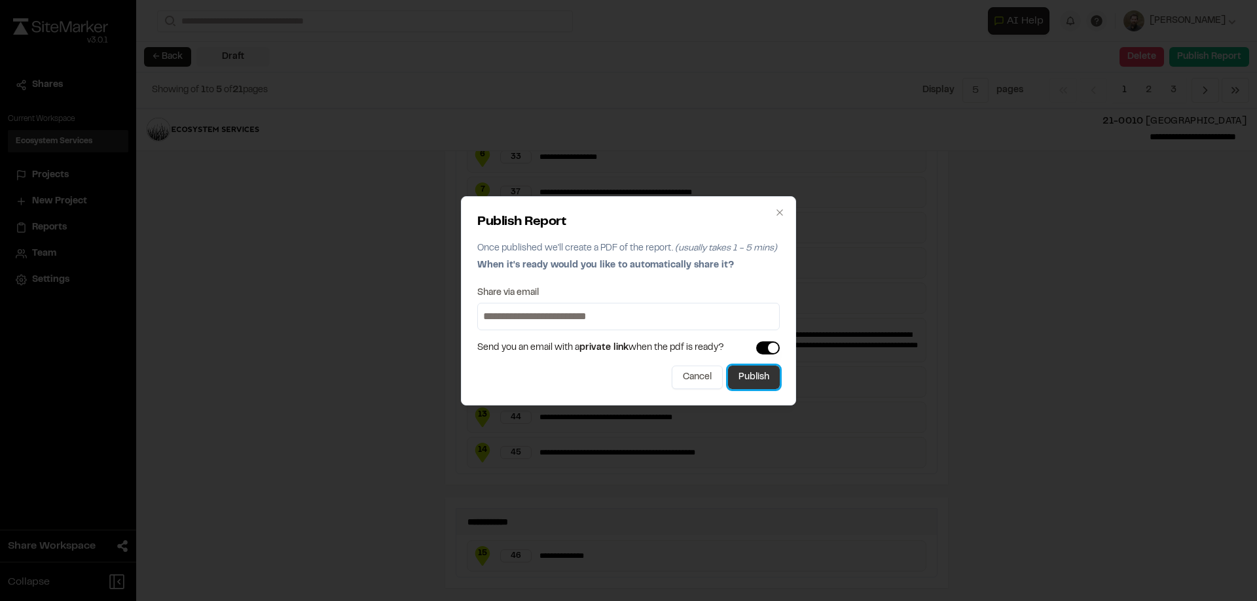
click at [745, 378] on button "Publish" at bounding box center [754, 378] width 52 height 24
